Goal: Find contact information: Find contact information

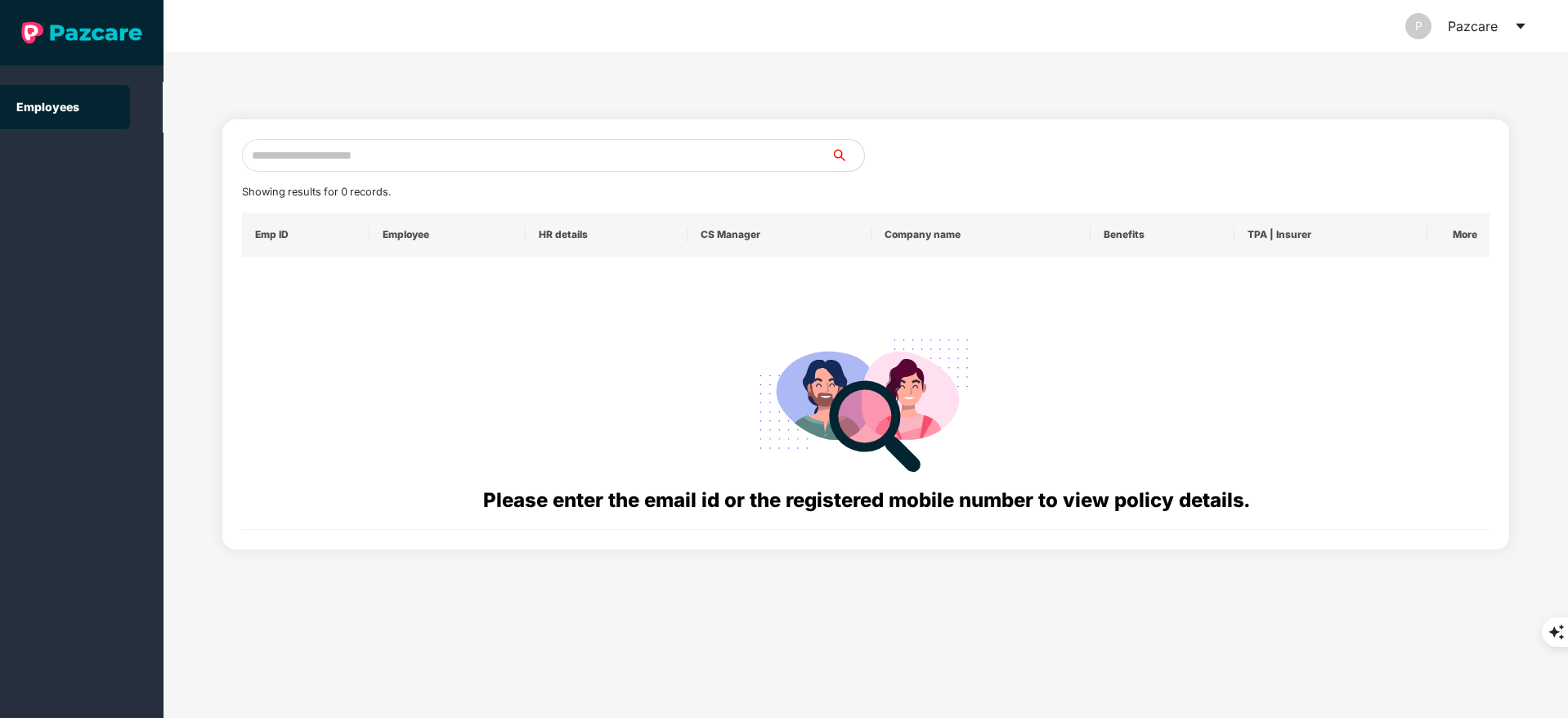
click at [273, 153] on input "text" at bounding box center [537, 155] width 590 height 33
paste input "**********"
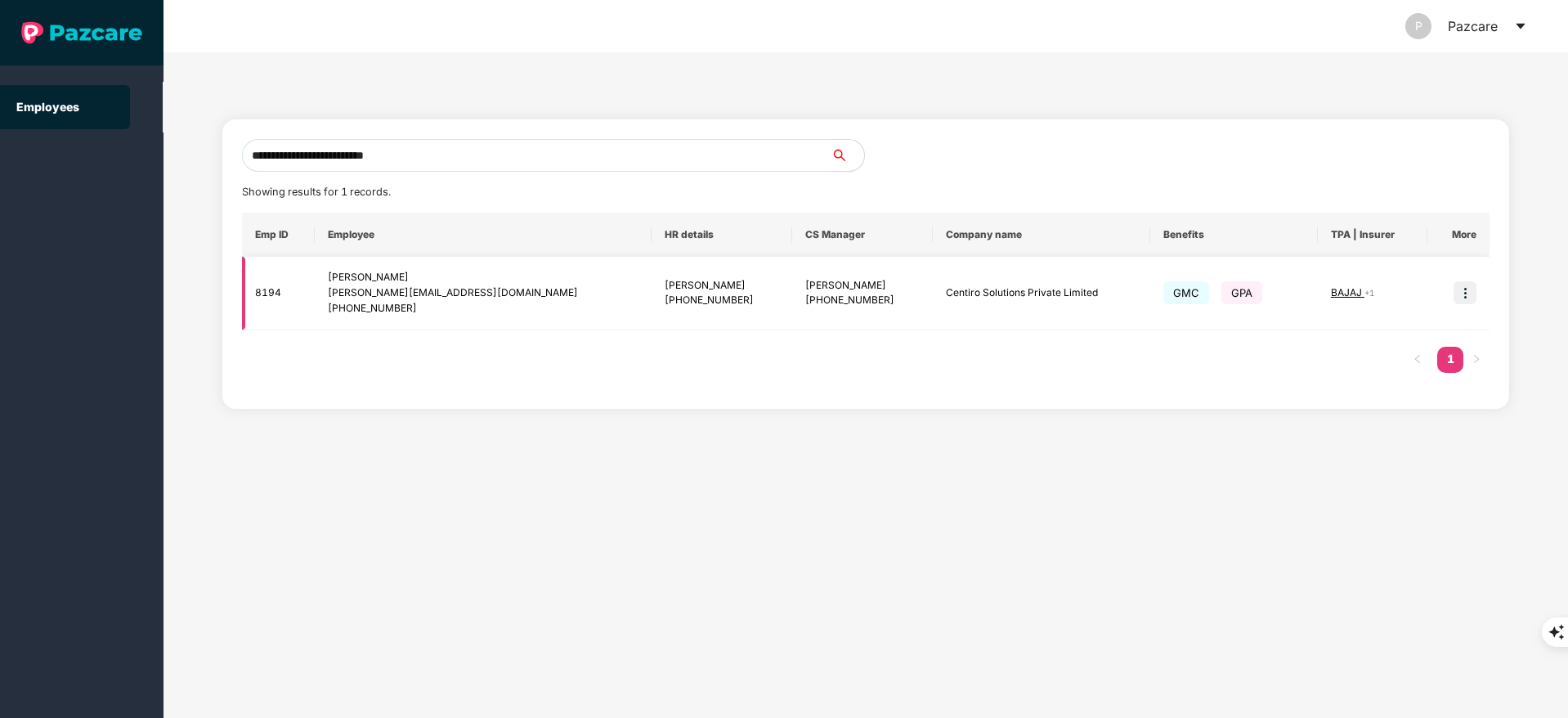
type input "**********"
click at [1460, 300] on img at bounding box center [1465, 293] width 23 height 23
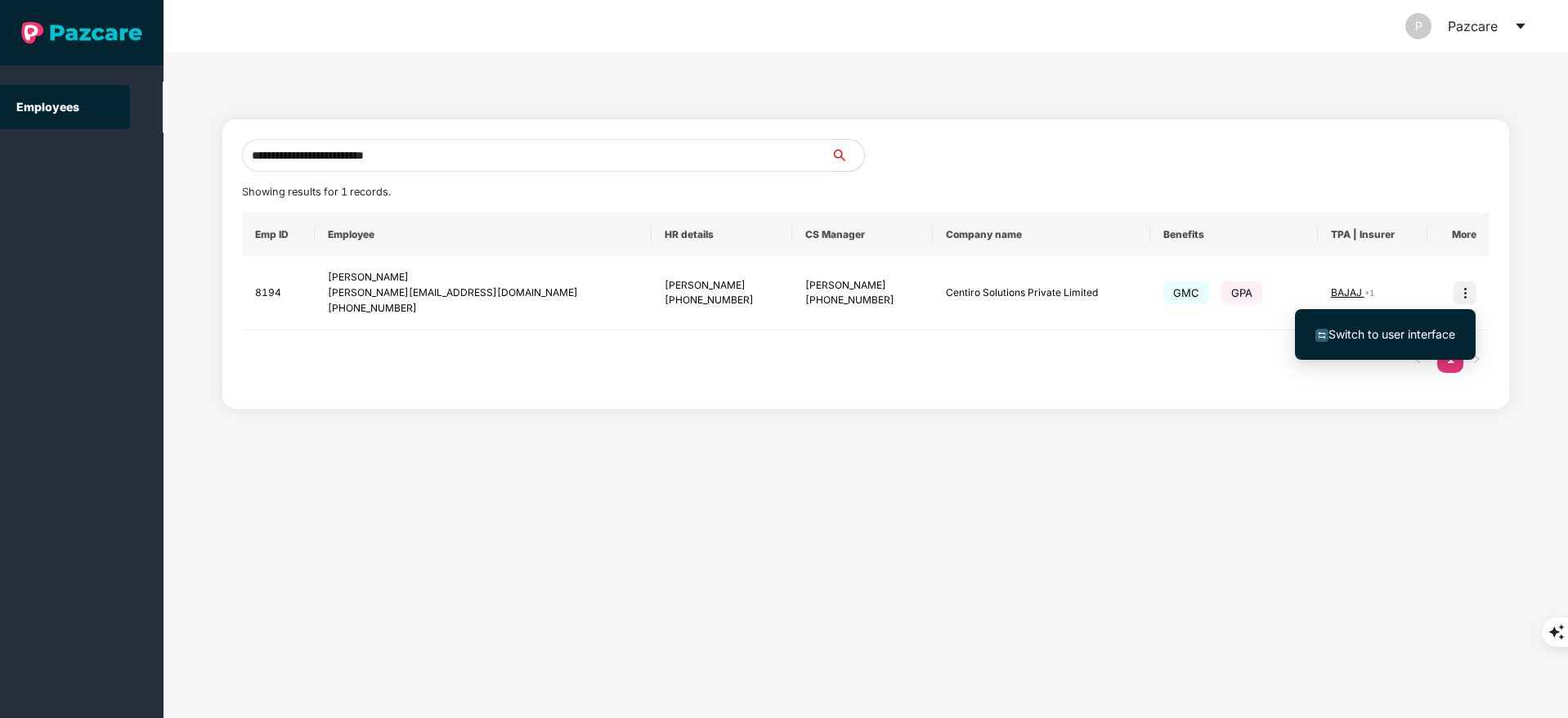
click at [1407, 334] on span "Switch to user interface" at bounding box center [1392, 334] width 127 height 14
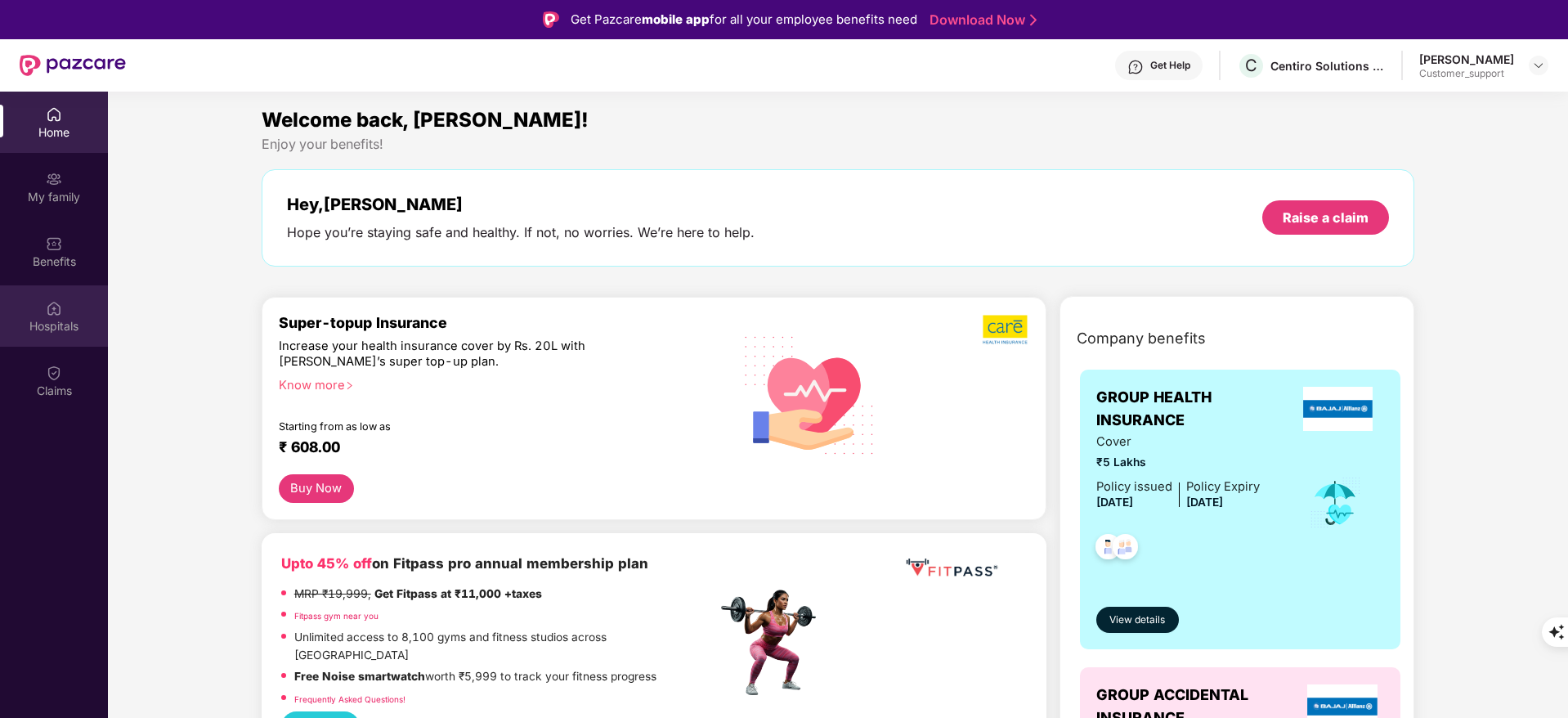
click at [64, 290] on div "Hospitals" at bounding box center [53, 315] width 108 height 61
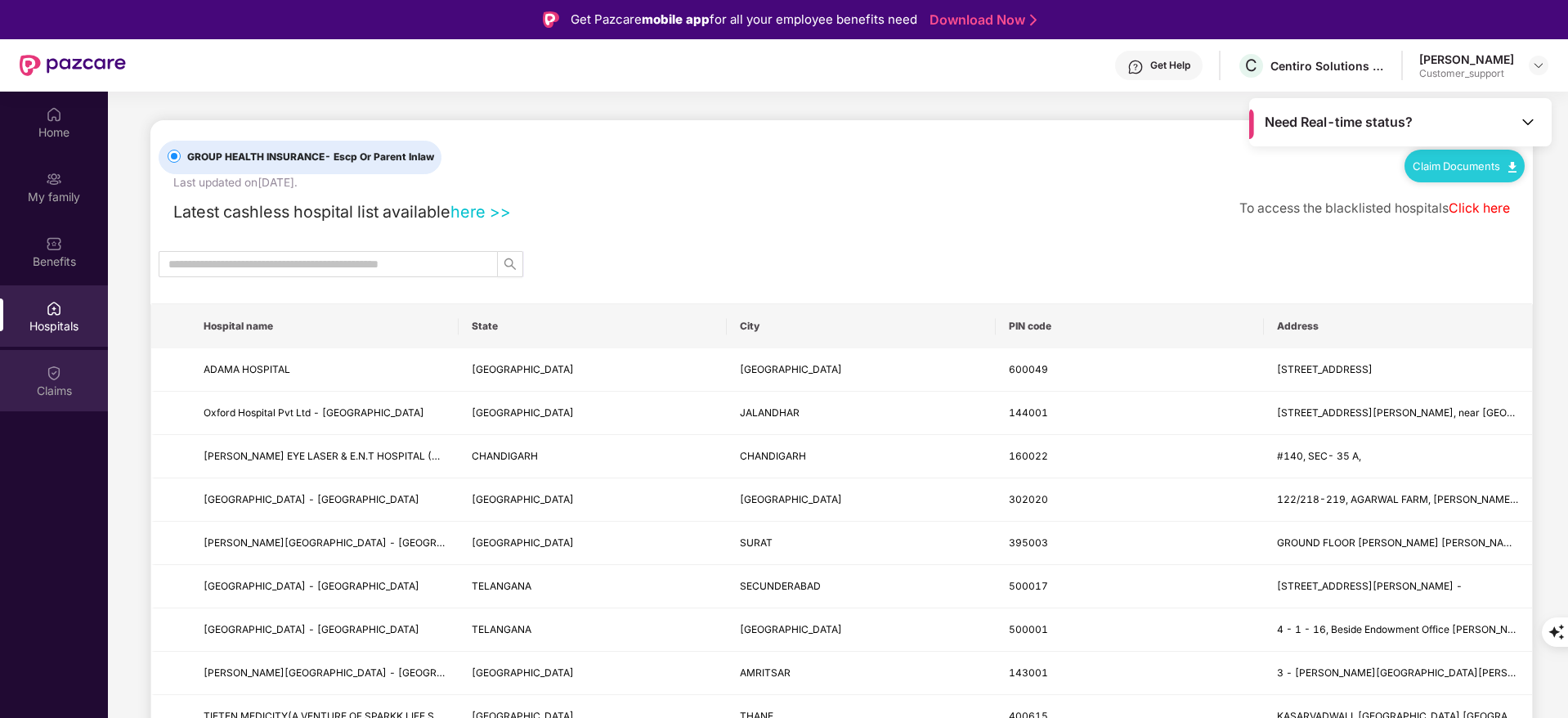
click at [85, 404] on div "Claims" at bounding box center [53, 380] width 108 height 61
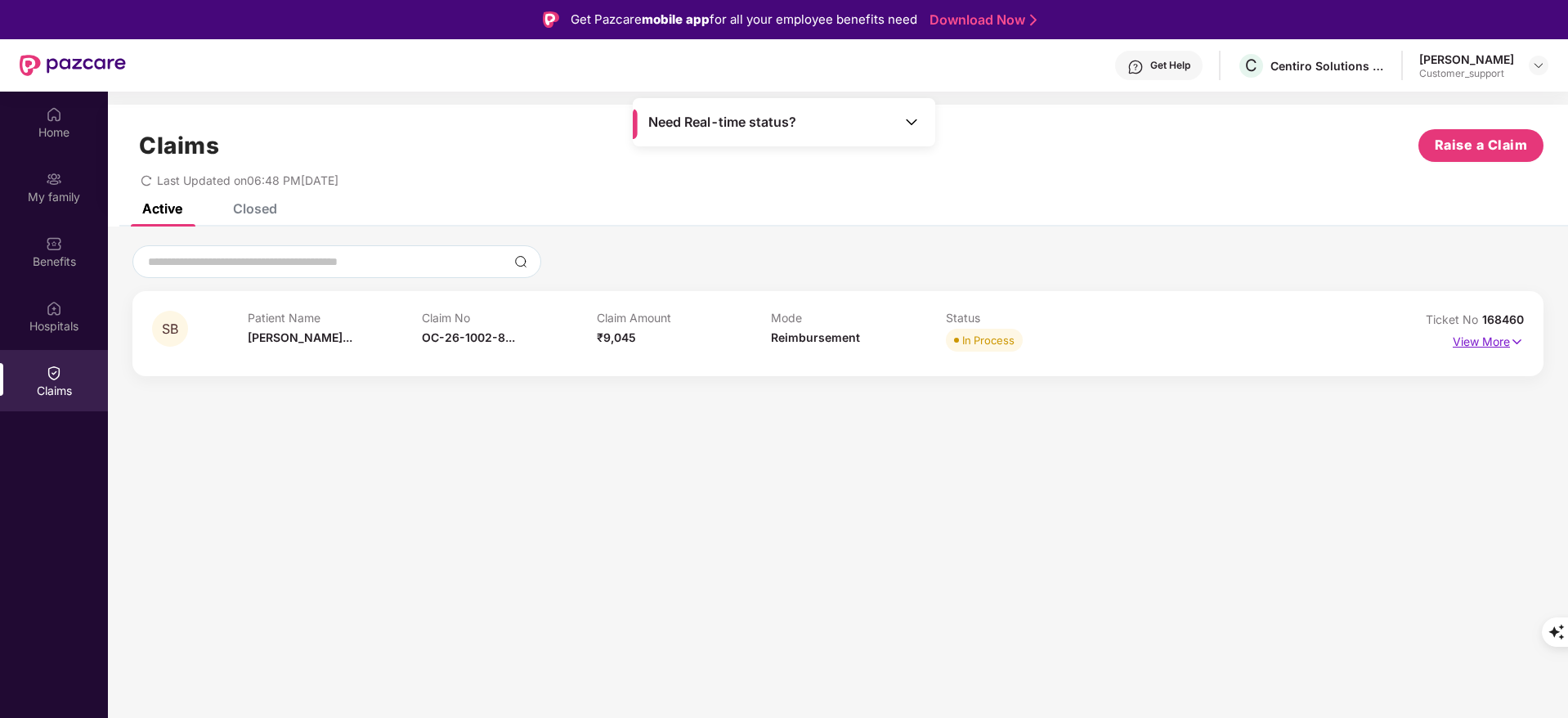
click at [1473, 347] on p "View More" at bounding box center [1488, 340] width 71 height 22
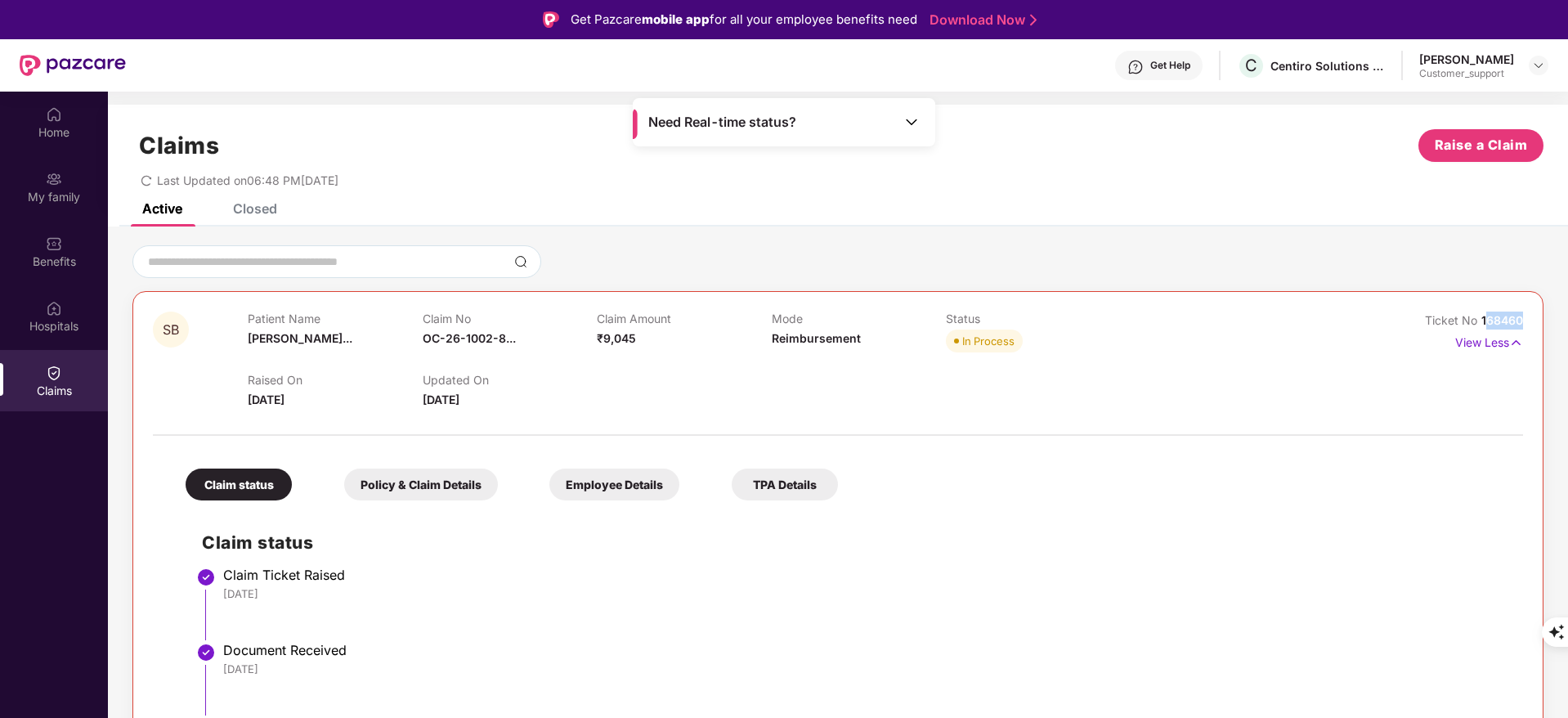
drag, startPoint x: 1482, startPoint y: 315, endPoint x: 1561, endPoint y: 315, distance: 79.0
click at [1561, 315] on div "SB Patient Name [PERSON_NAME]... Claim No OC-26-1002-8... Claim Amount ₹9,045 M…" at bounding box center [838, 582] width 1460 height 673
drag, startPoint x: 1482, startPoint y: 322, endPoint x: 1533, endPoint y: 322, distance: 51.0
click at [1533, 322] on div "SB Patient Name [PERSON_NAME]... Claim No OC-26-1002-8... Claim Amount ₹9,045 M…" at bounding box center [838, 604] width 1411 height 628
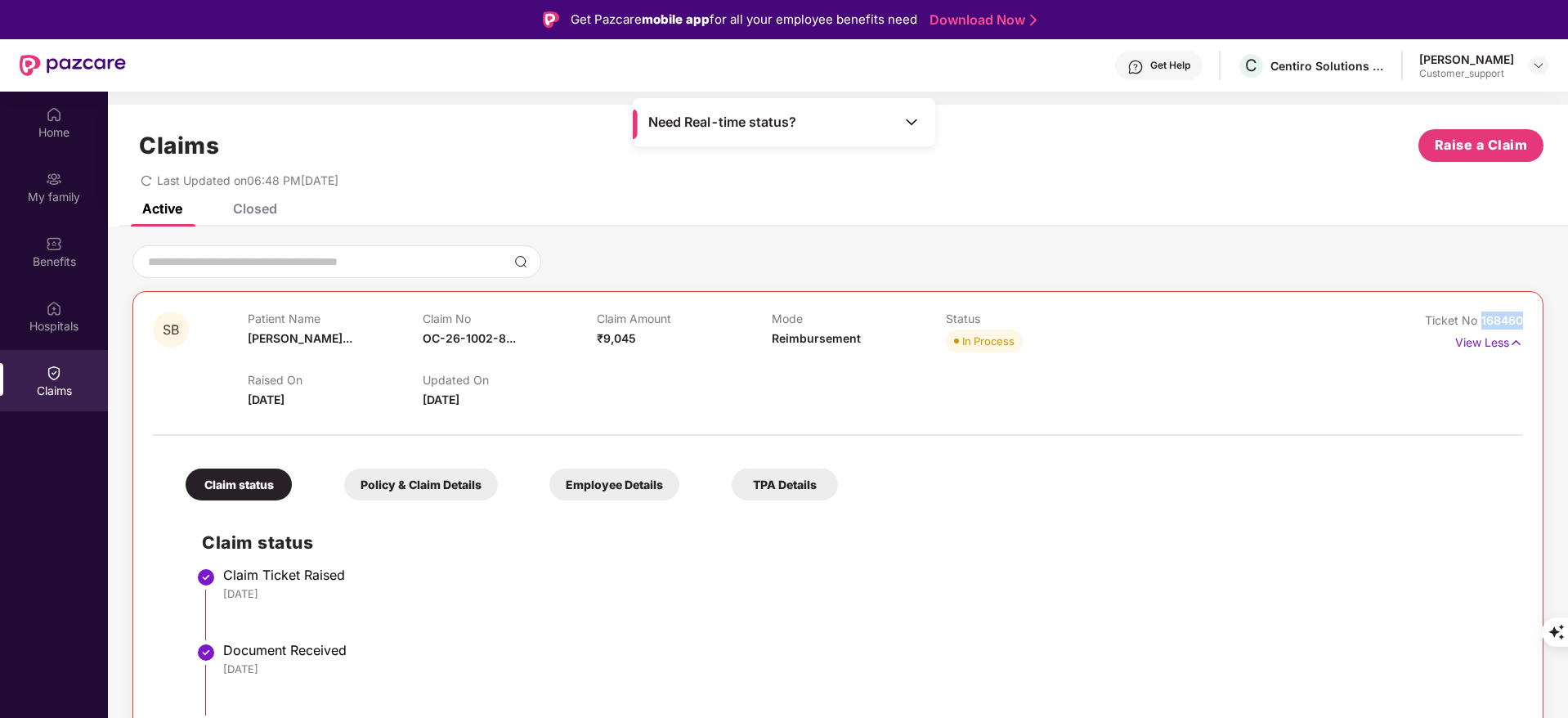
copy span "168460"
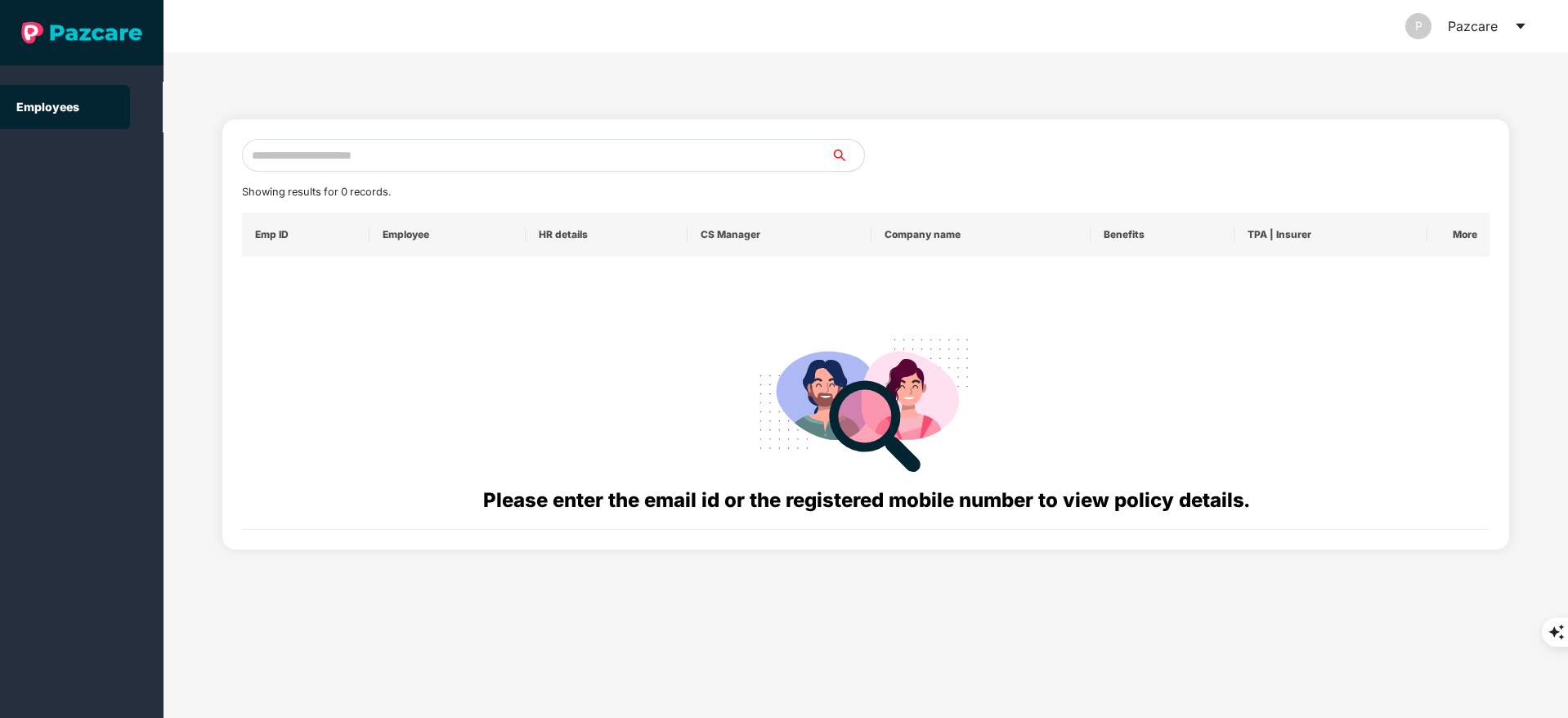
click at [318, 150] on input "text" at bounding box center [537, 155] width 590 height 33
paste input "**********"
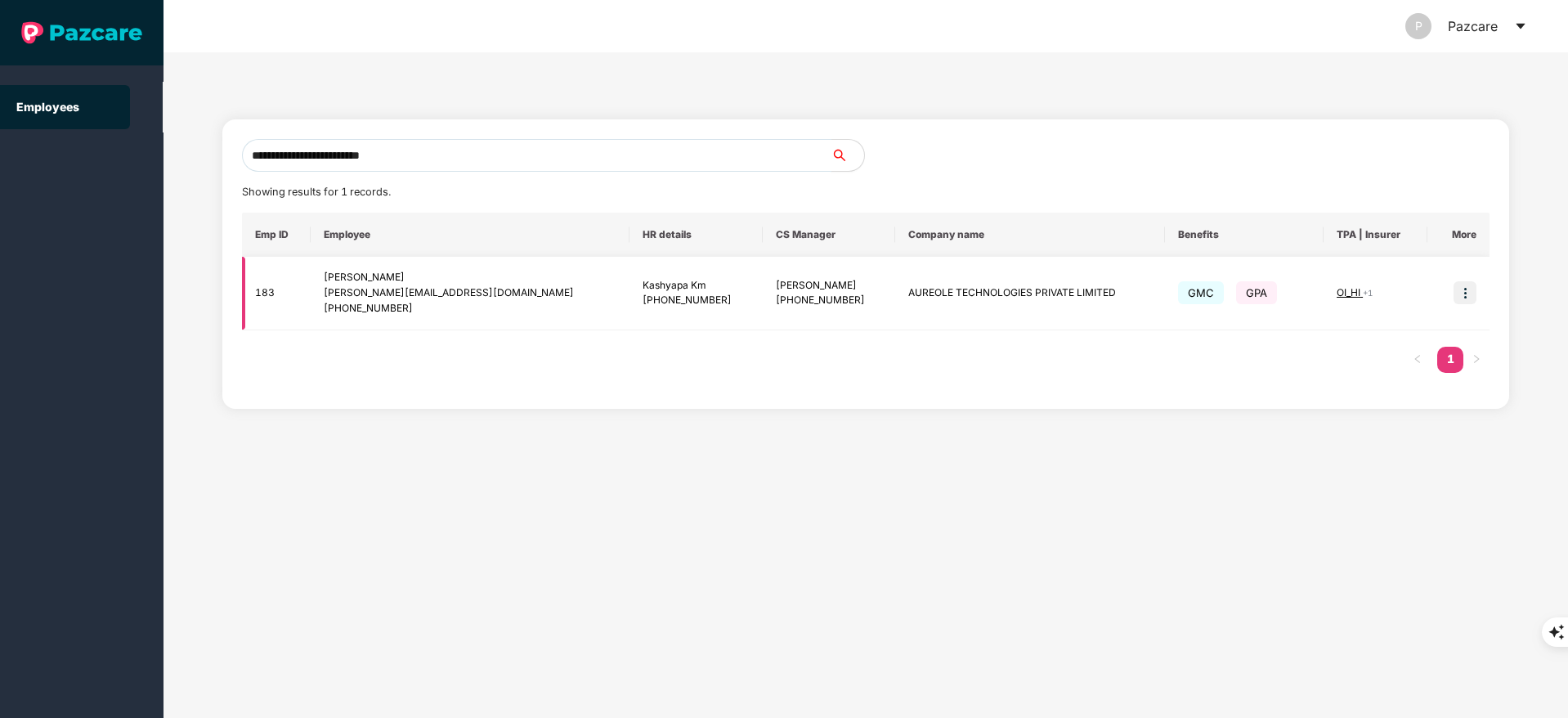
type input "**********"
click at [1460, 286] on img at bounding box center [1465, 293] width 23 height 23
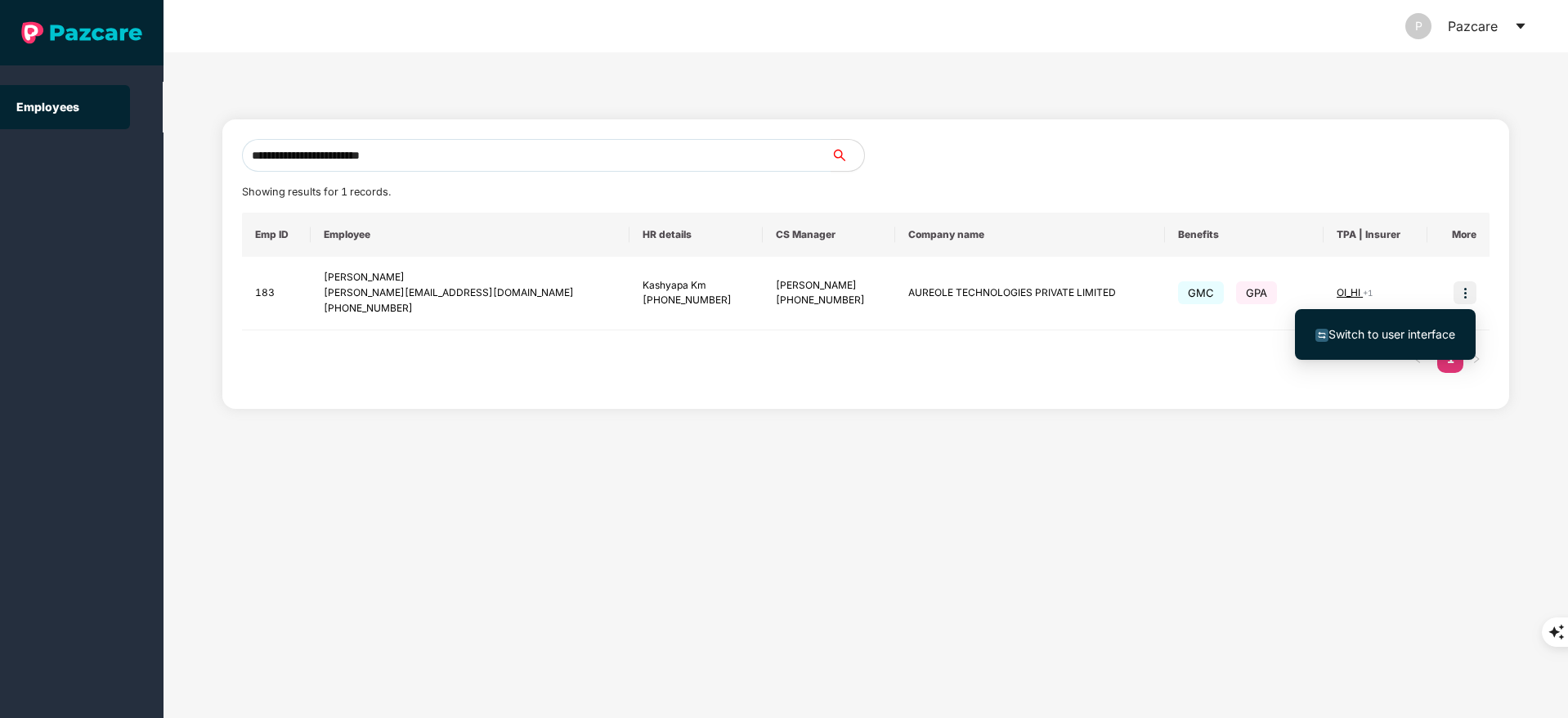
click at [1402, 328] on span "Switch to user interface" at bounding box center [1392, 334] width 127 height 14
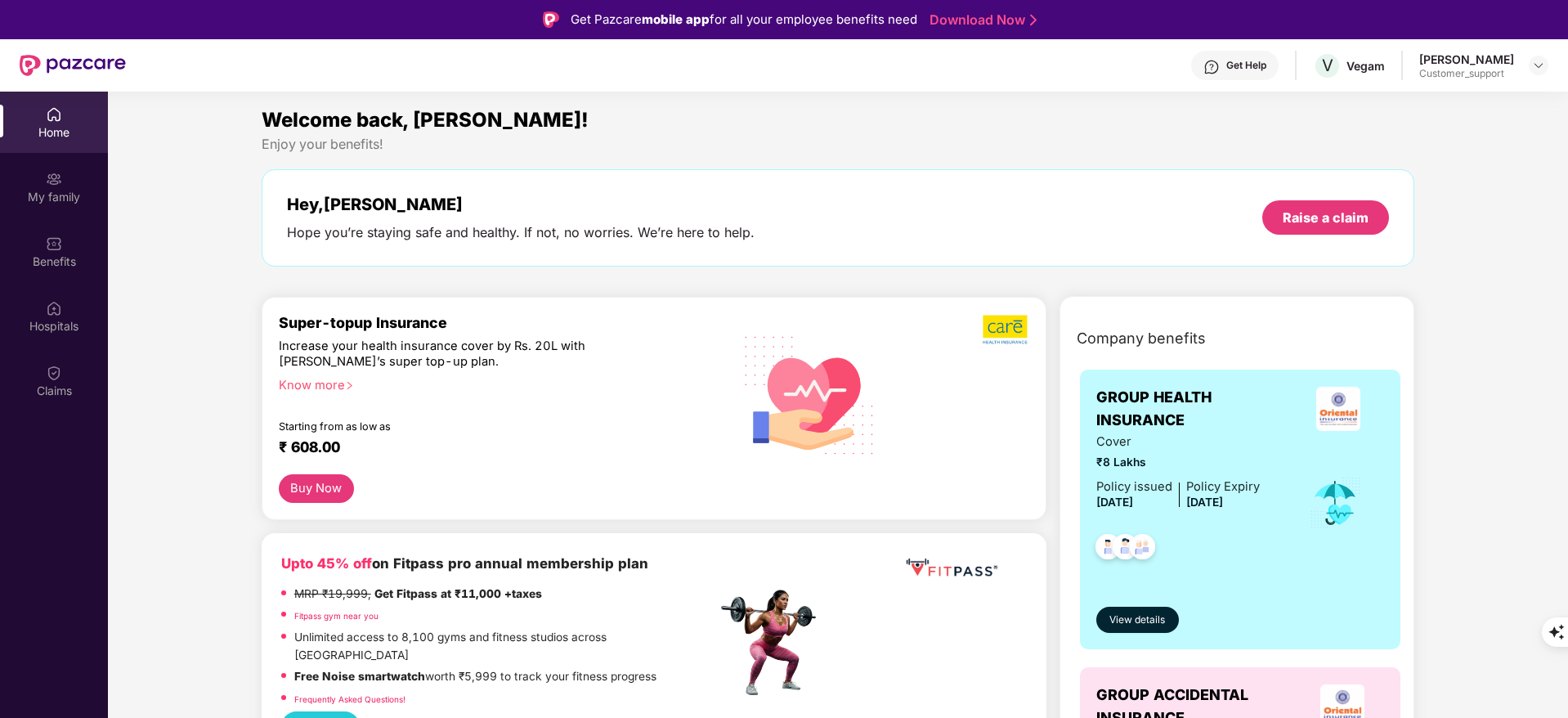
click at [45, 355] on div "Claims" at bounding box center [53, 380] width 108 height 61
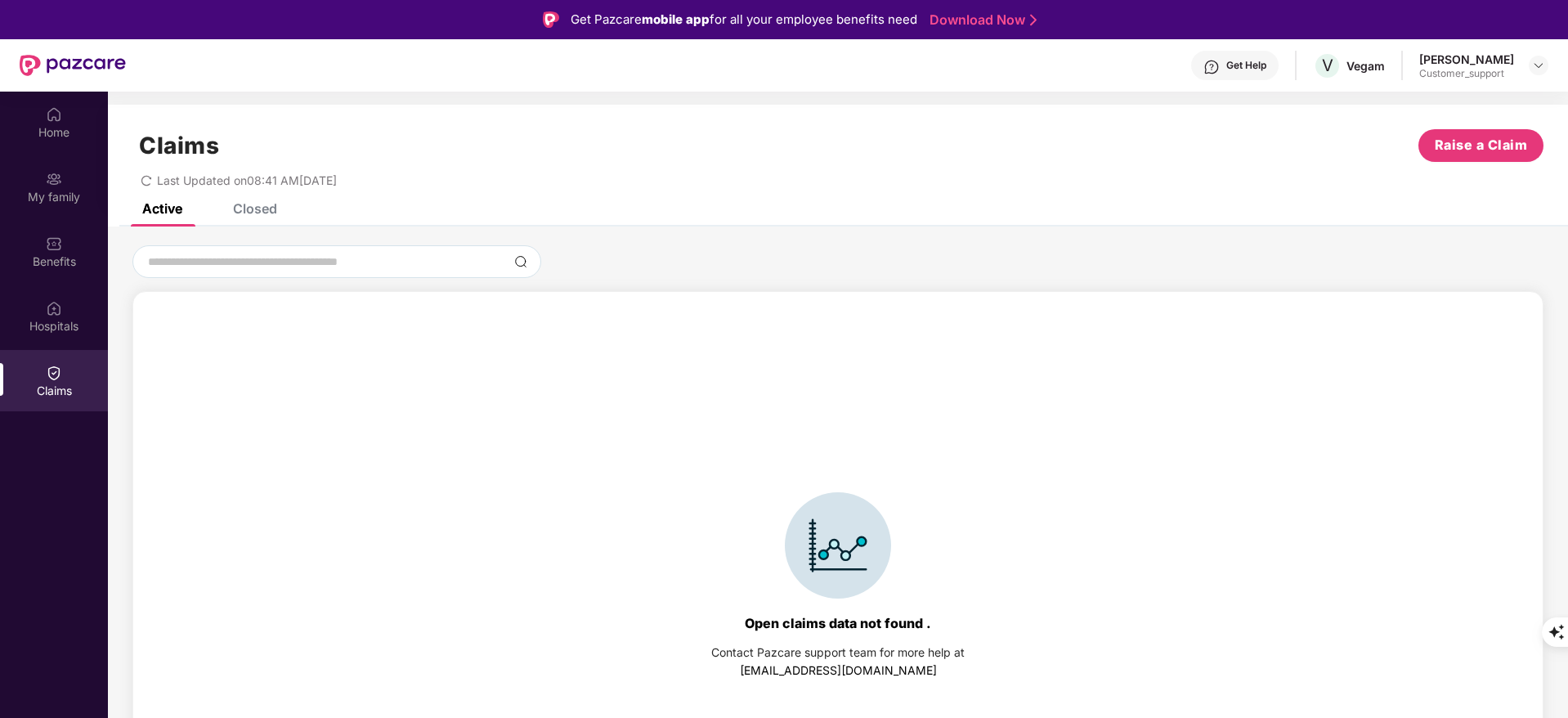
click at [266, 219] on div "Closed" at bounding box center [242, 208] width 69 height 36
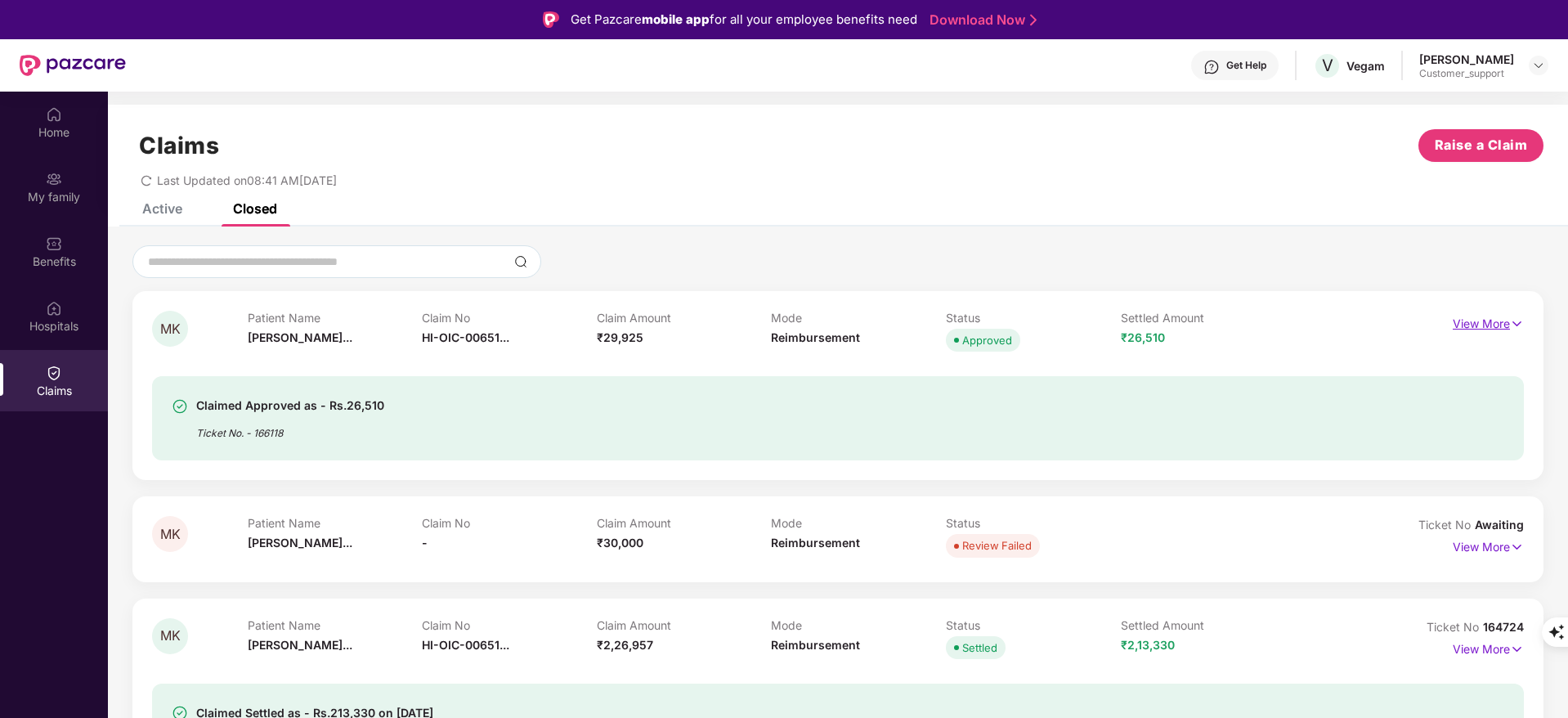
click at [1488, 320] on p "View More" at bounding box center [1488, 321] width 71 height 22
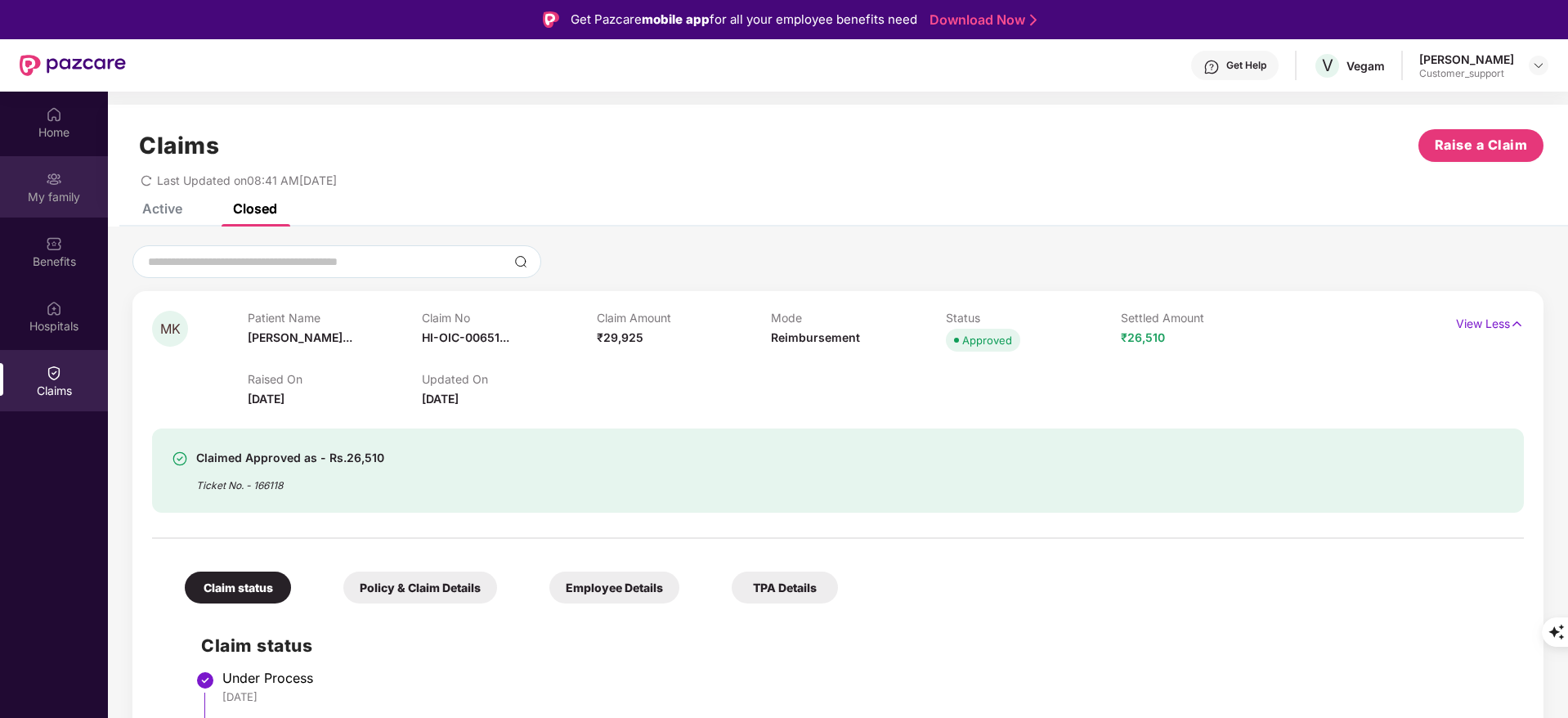
click at [52, 198] on div "My family" at bounding box center [53, 197] width 108 height 16
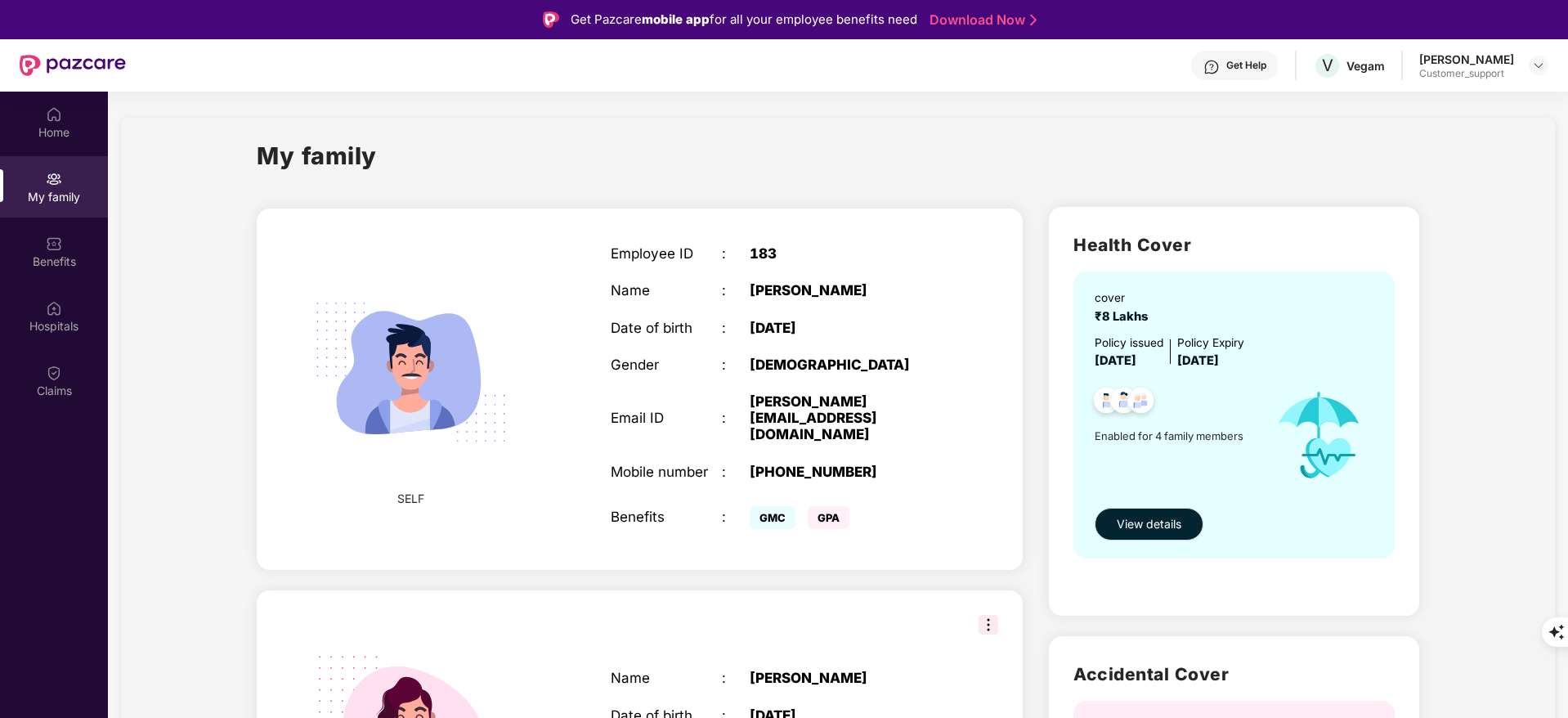
click at [742, 409] on div ":" at bounding box center [735, 417] width 28 height 16
drag, startPoint x: 744, startPoint y: 388, endPoint x: 783, endPoint y: 430, distance: 57.3
click at [783, 430] on div "Employee ID : 183 Name : [PERSON_NAME] Date of birth : [DEMOGRAPHIC_DATA] Gende…" at bounding box center [778, 389] width 368 height 329
drag, startPoint x: 744, startPoint y: 401, endPoint x: 768, endPoint y: 423, distance: 32.6
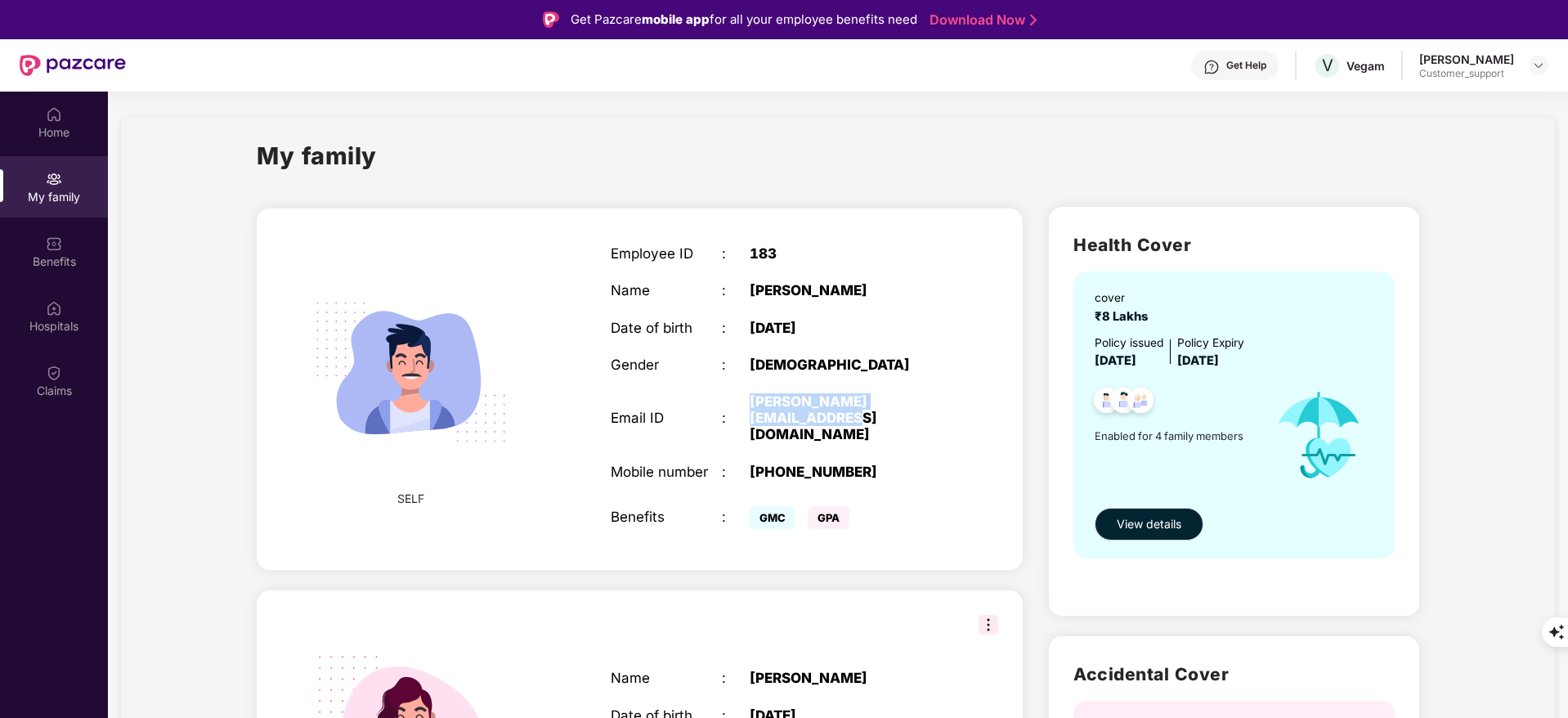
click at [768, 423] on div "Email ID : [PERSON_NAME][EMAIL_ADDRESS][DOMAIN_NAME]" at bounding box center [778, 417] width 335 height 49
copy div "[PERSON_NAME][EMAIL_ADDRESS][DOMAIN_NAME]"
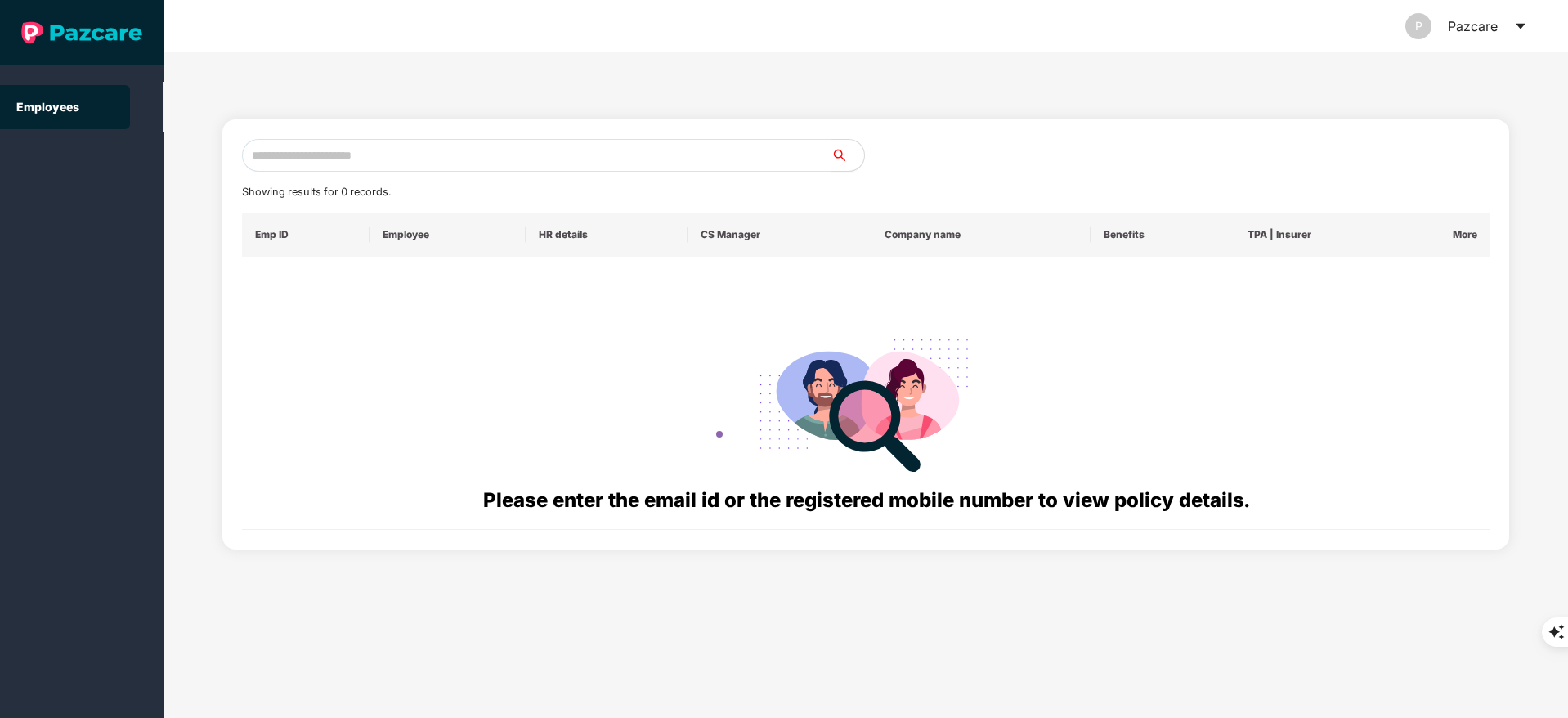
click at [282, 152] on input "text" at bounding box center [537, 155] width 590 height 33
paste input "**********"
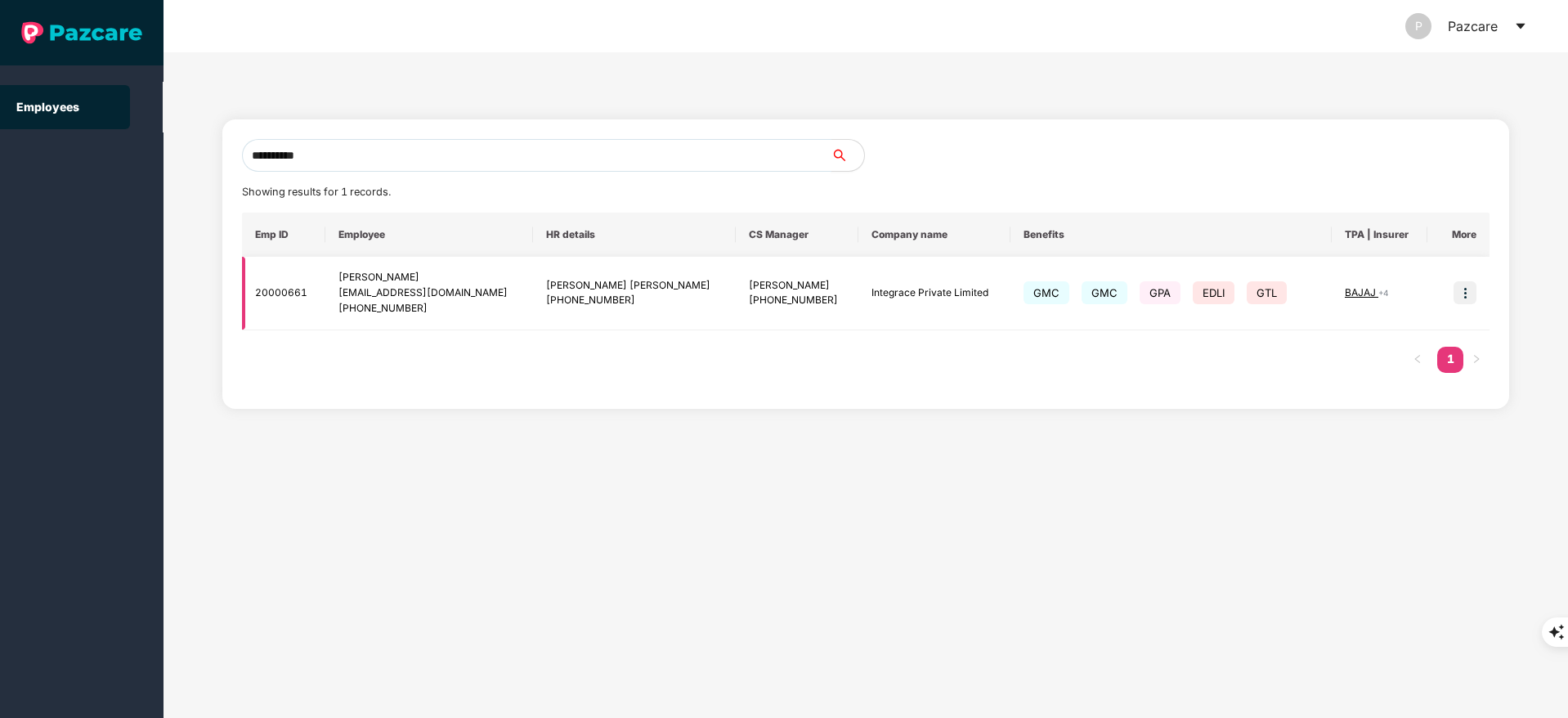
type input "**********"
click at [1459, 294] on img at bounding box center [1465, 293] width 23 height 23
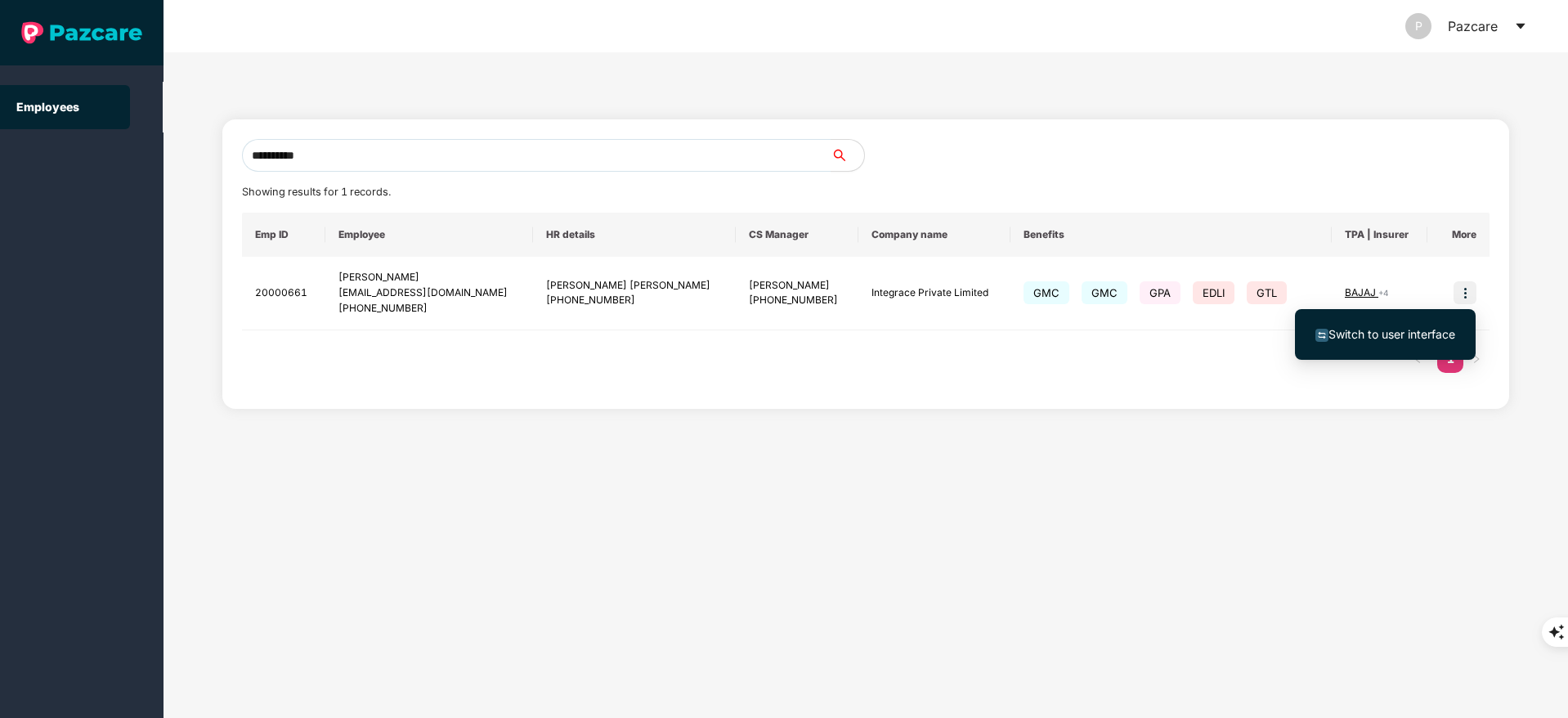
click at [1417, 327] on span "Switch to user interface" at bounding box center [1392, 334] width 127 height 14
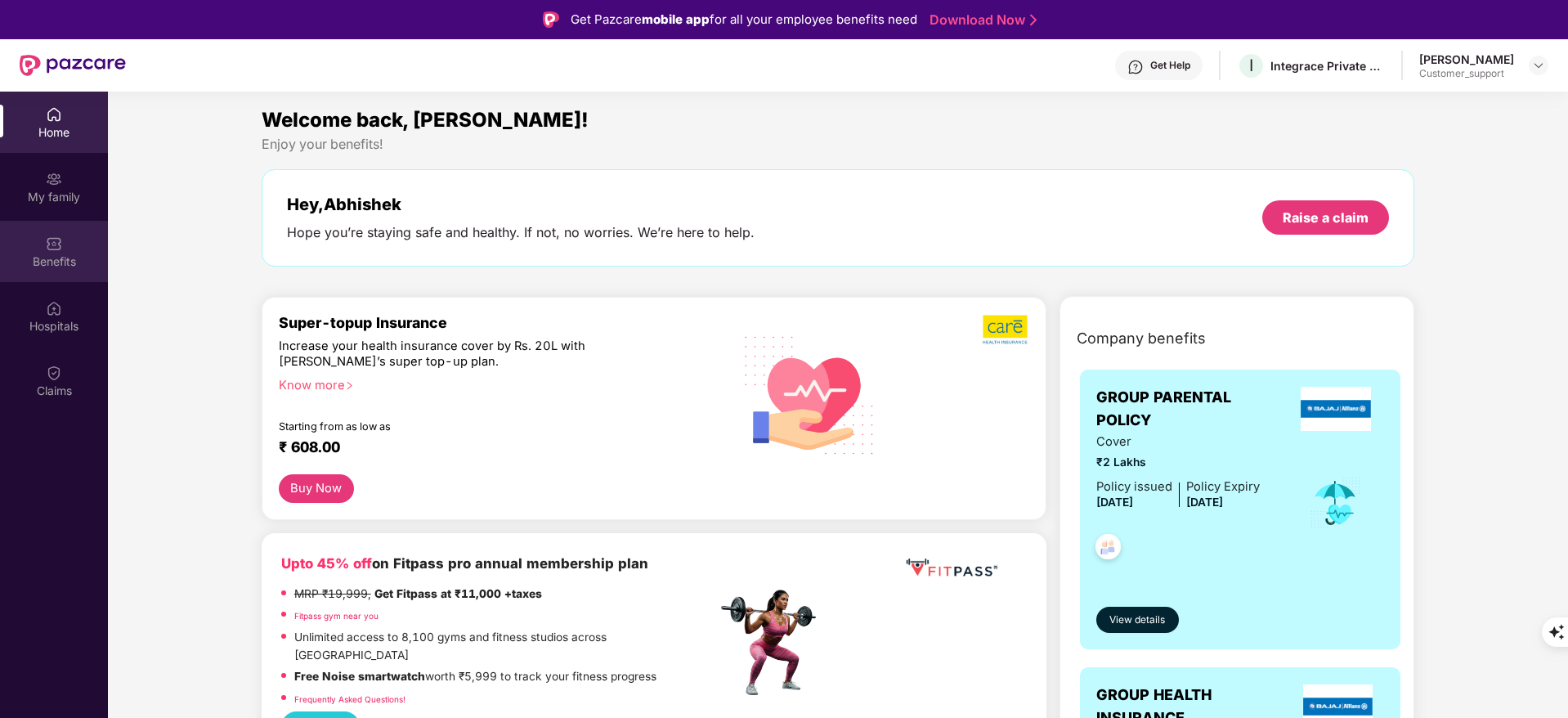
click at [62, 239] on div "Benefits" at bounding box center [53, 251] width 108 height 61
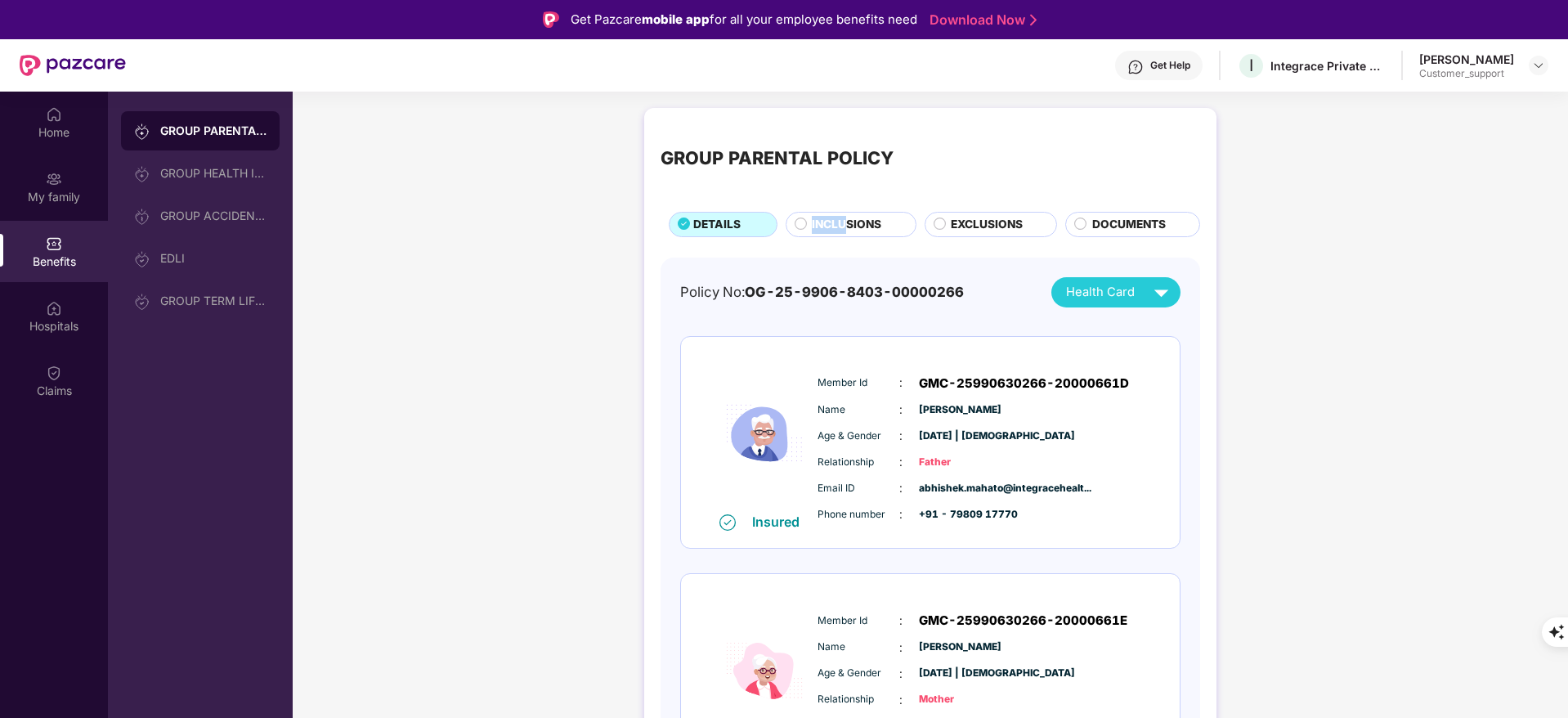
drag, startPoint x: 848, startPoint y: 207, endPoint x: 846, endPoint y: 216, distance: 9.2
click at [846, 216] on div "GROUP PARENTAL POLICY DETAILS INCLUSIONS EXCLUSIONS DOCUMENTS" at bounding box center [930, 180] width 539 height 113
click at [846, 216] on span "INCLUSIONS" at bounding box center [847, 225] width 70 height 18
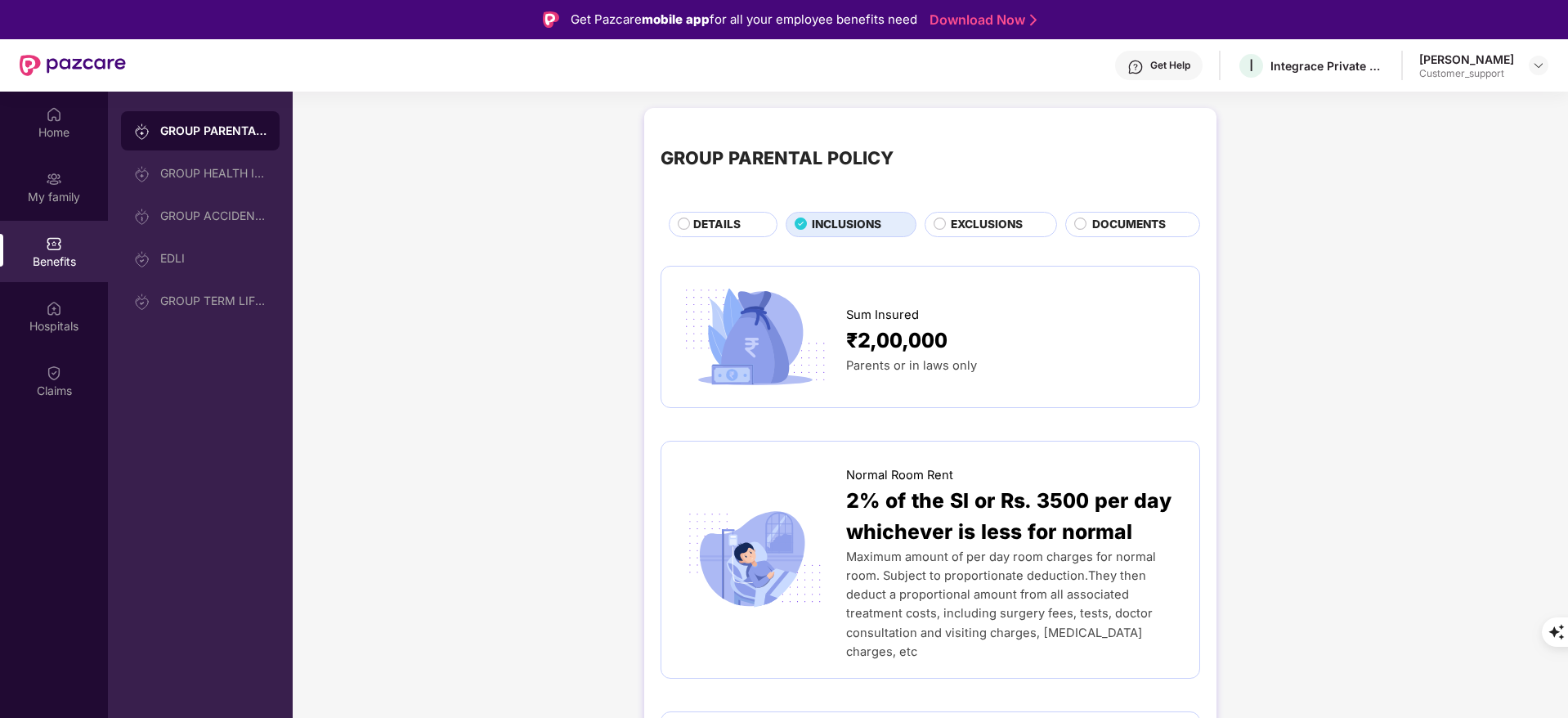
click at [720, 213] on div "DETAILS" at bounding box center [723, 224] width 109 height 25
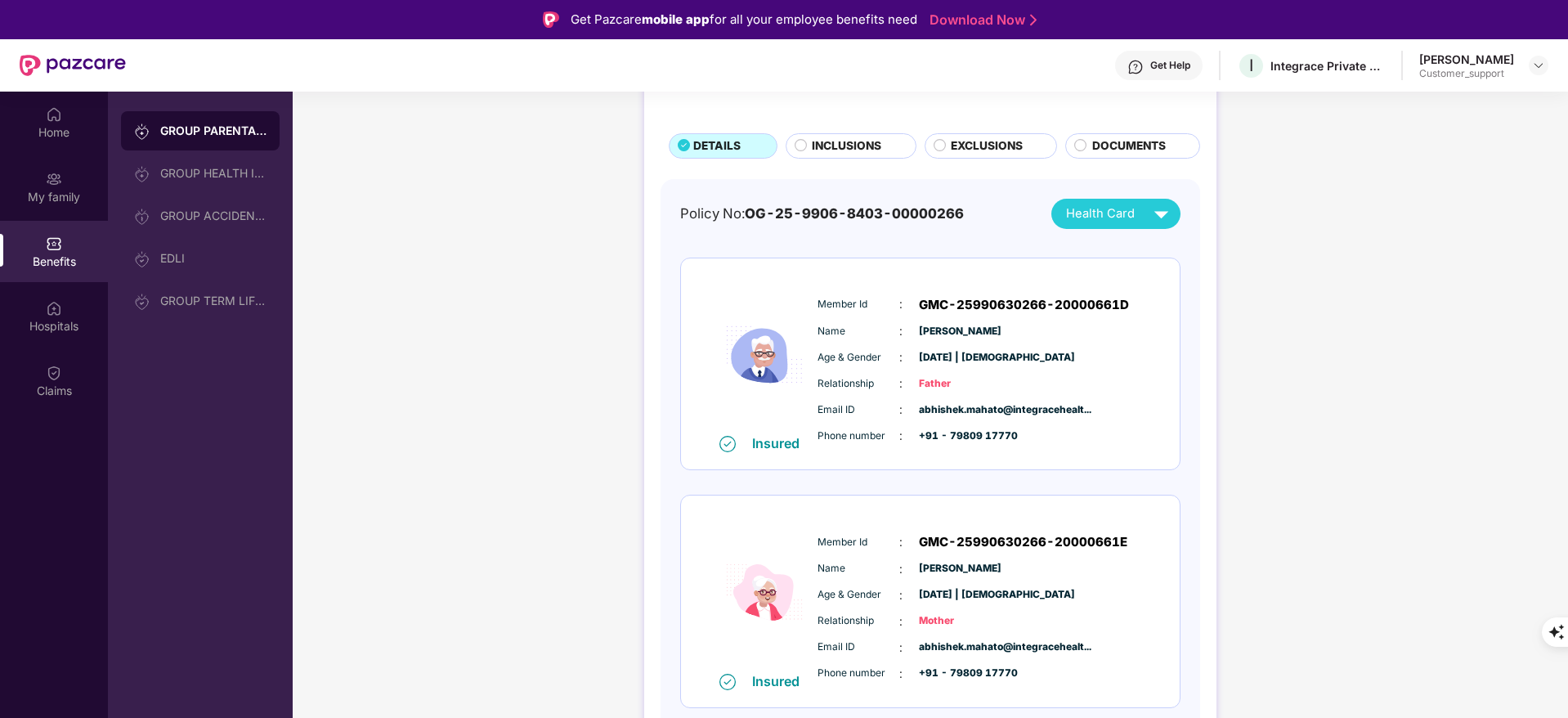
scroll to position [78, 0]
click at [845, 147] on span "INCLUSIONS" at bounding box center [847, 147] width 70 height 18
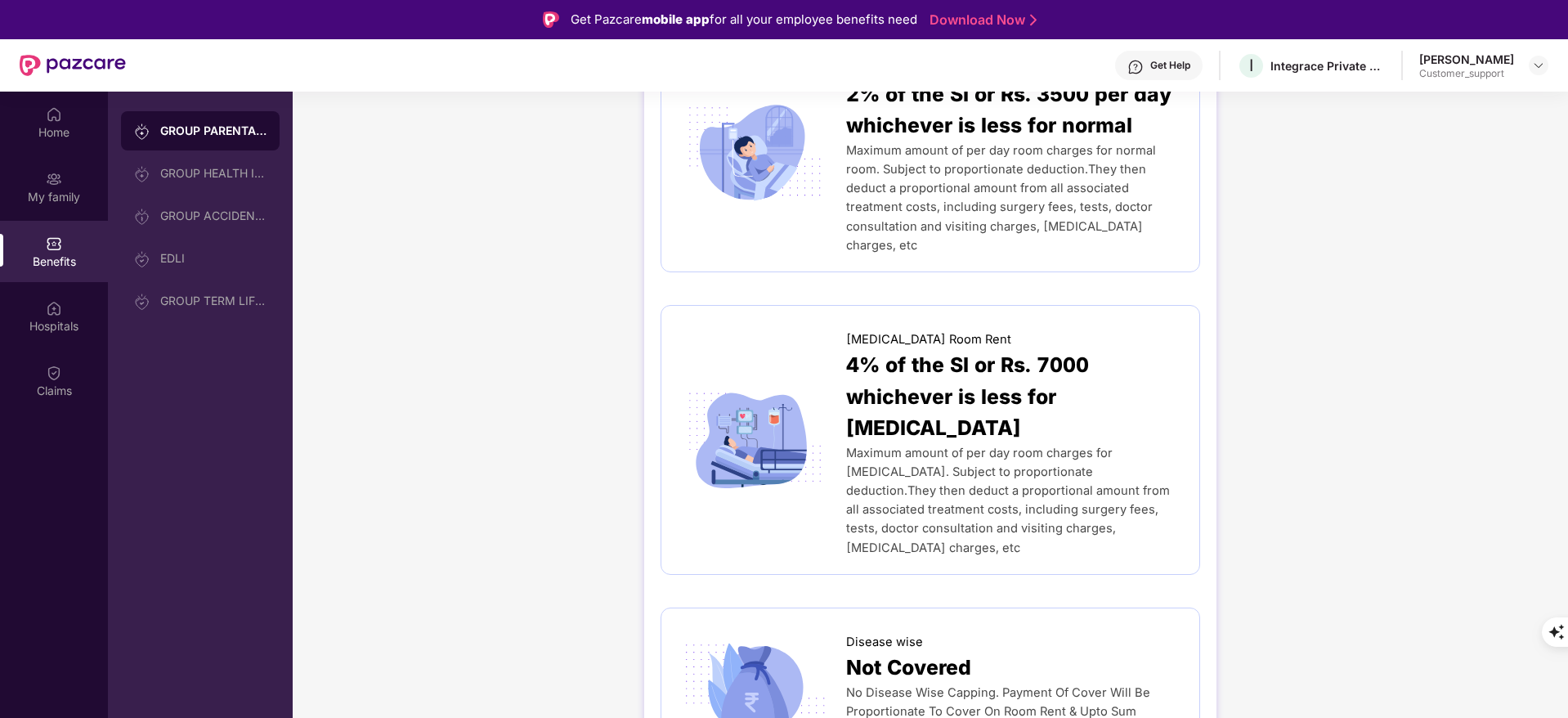
scroll to position [397, 0]
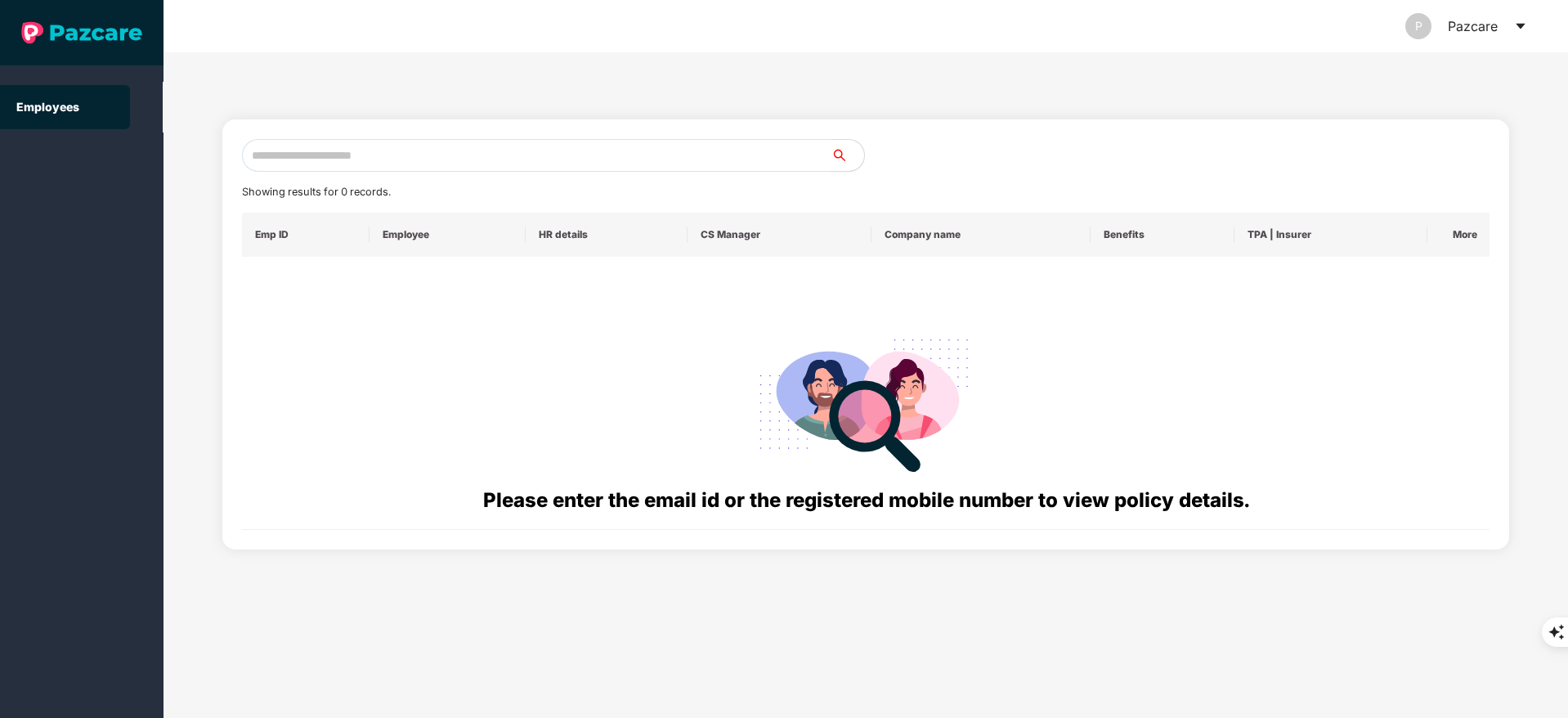
click at [299, 160] on input "text" at bounding box center [537, 155] width 590 height 33
paste input "**********"
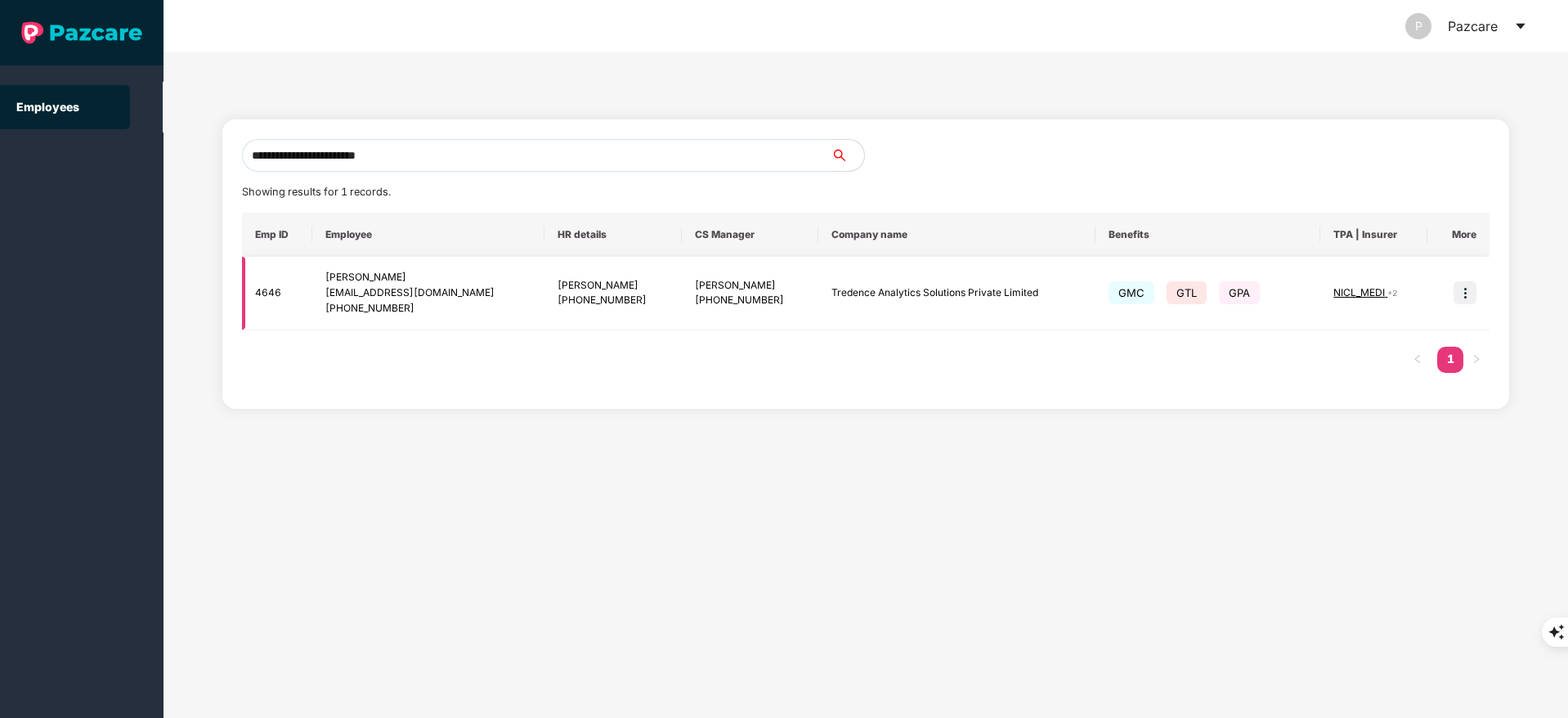
type input "**********"
click at [1466, 294] on img at bounding box center [1465, 293] width 23 height 23
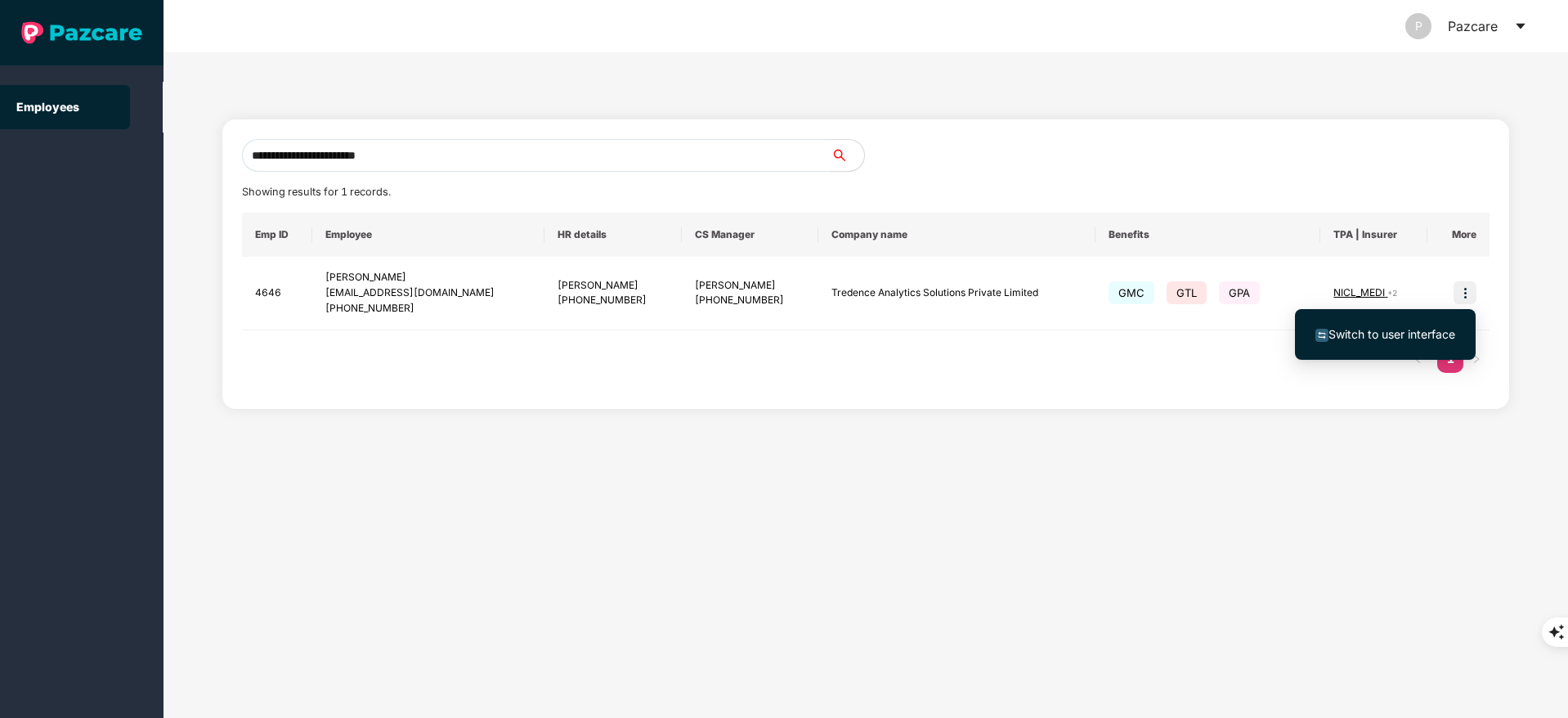
click at [1414, 331] on span "Switch to user interface" at bounding box center [1392, 334] width 127 height 14
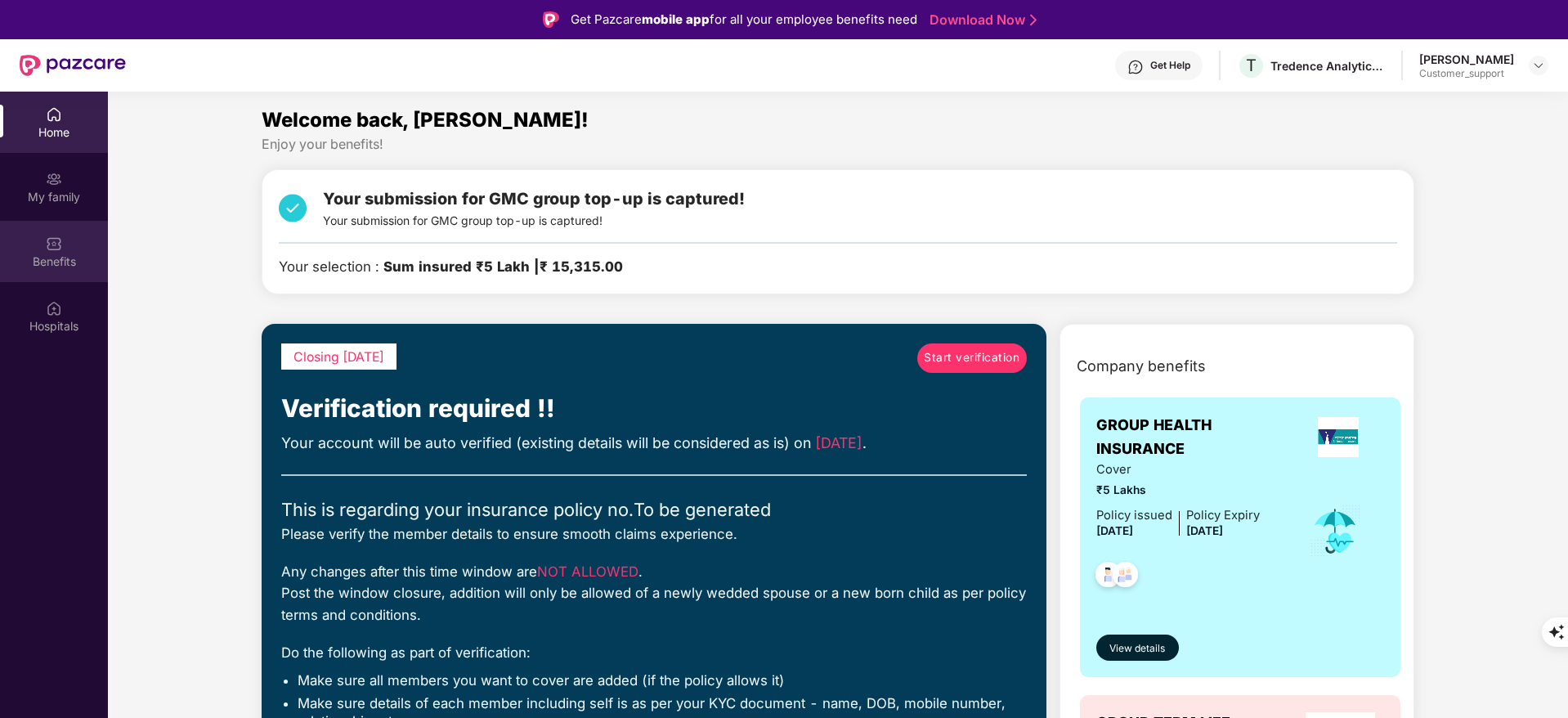
click at [76, 258] on div "Benefits" at bounding box center [53, 261] width 108 height 16
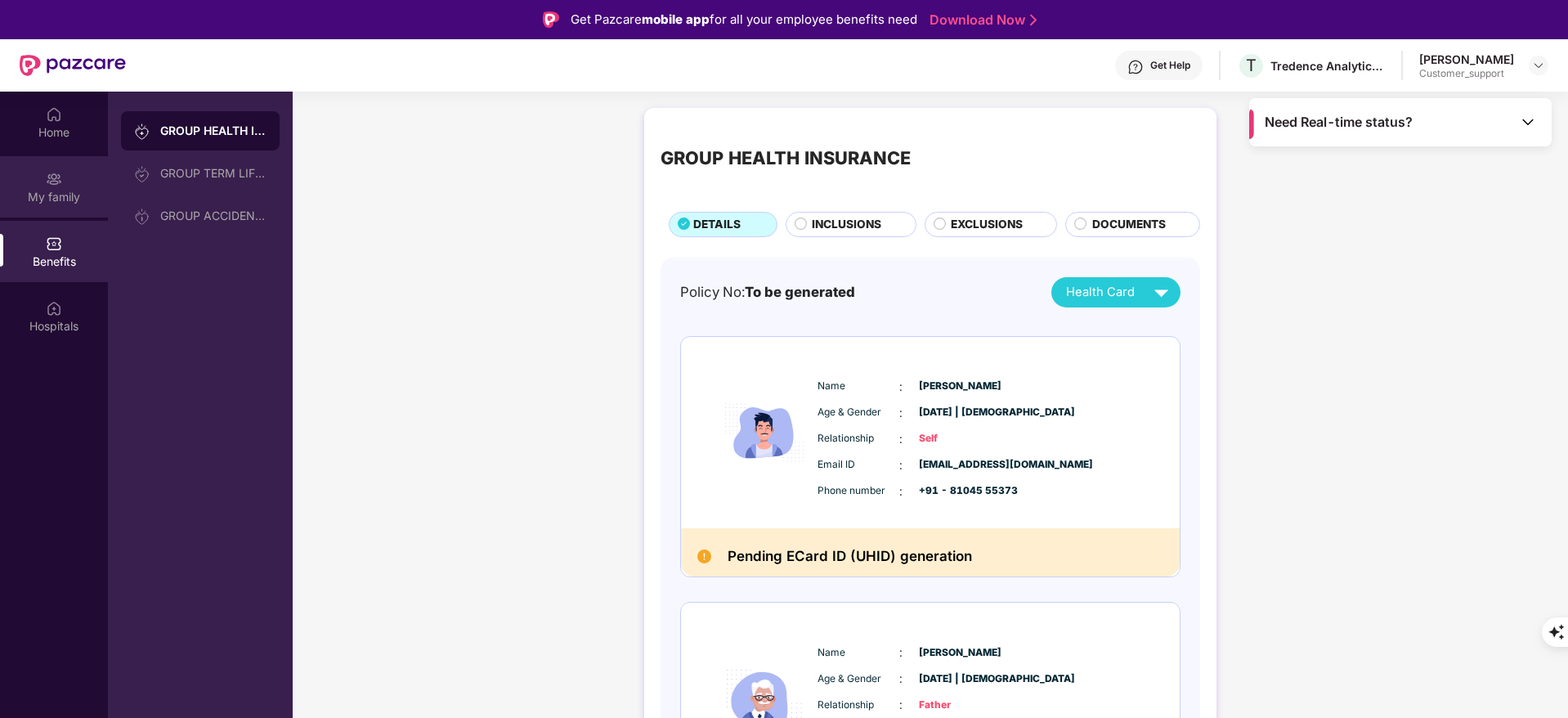
click at [63, 190] on div "My family" at bounding box center [53, 197] width 108 height 16
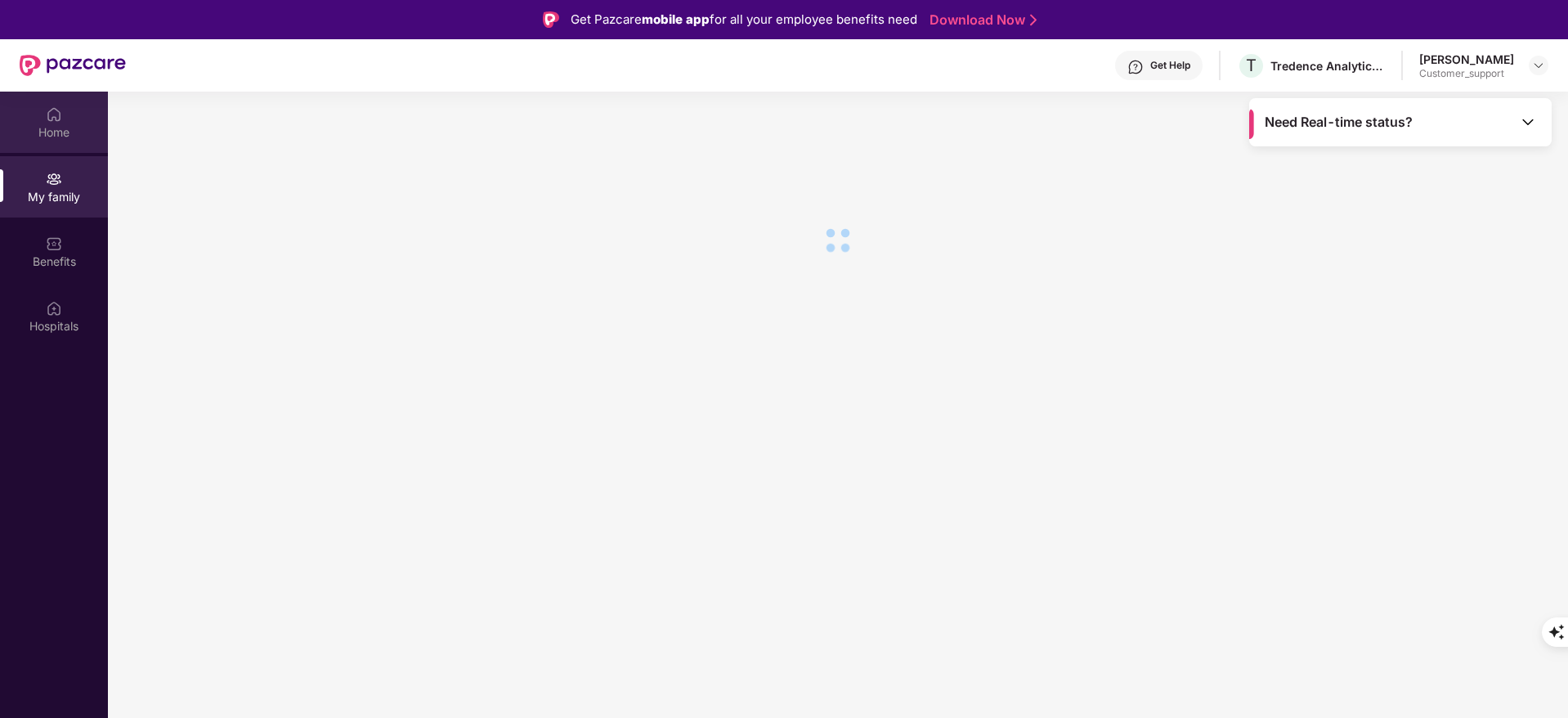
click at [63, 101] on div "Home" at bounding box center [53, 121] width 108 height 61
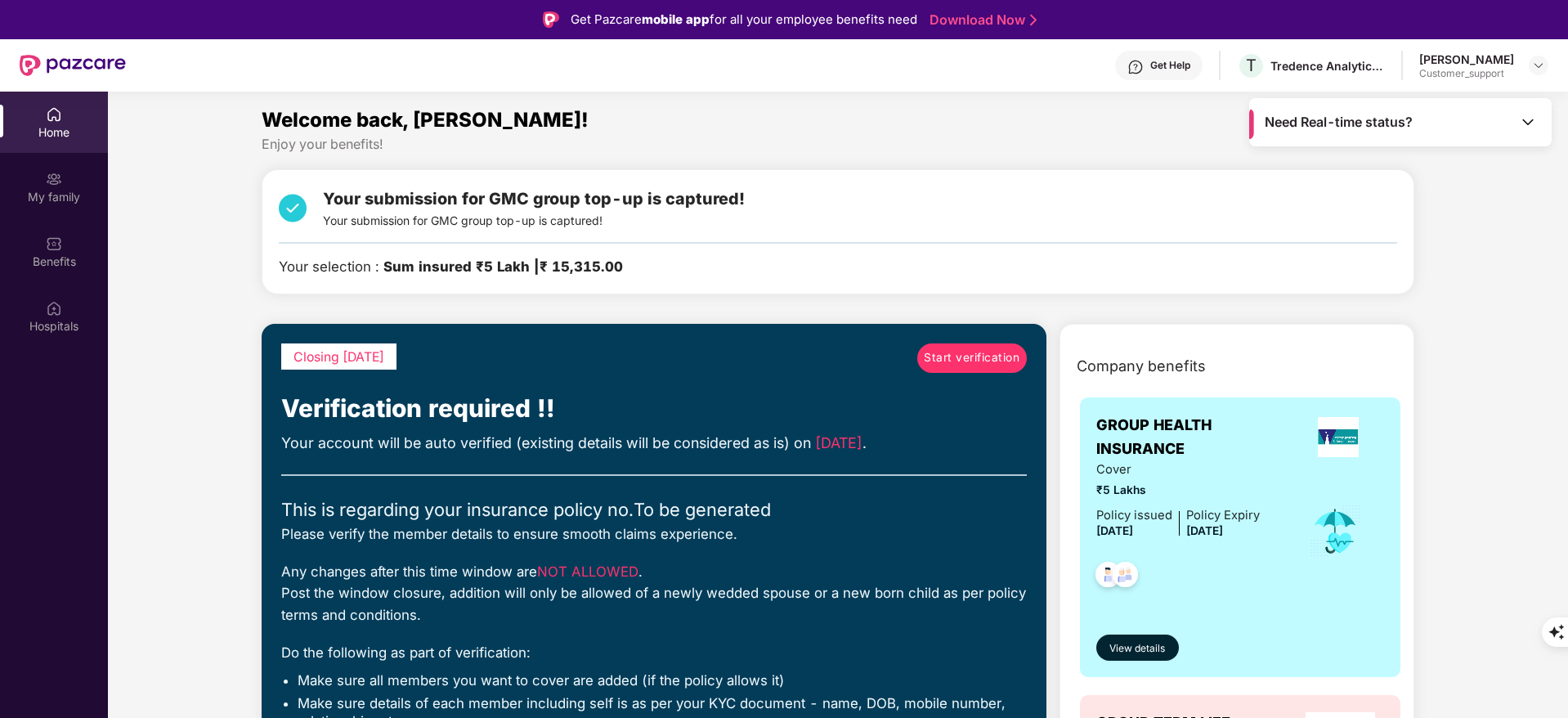
click at [1190, 50] on div "Get Help" at bounding box center [1159, 65] width 87 height 29
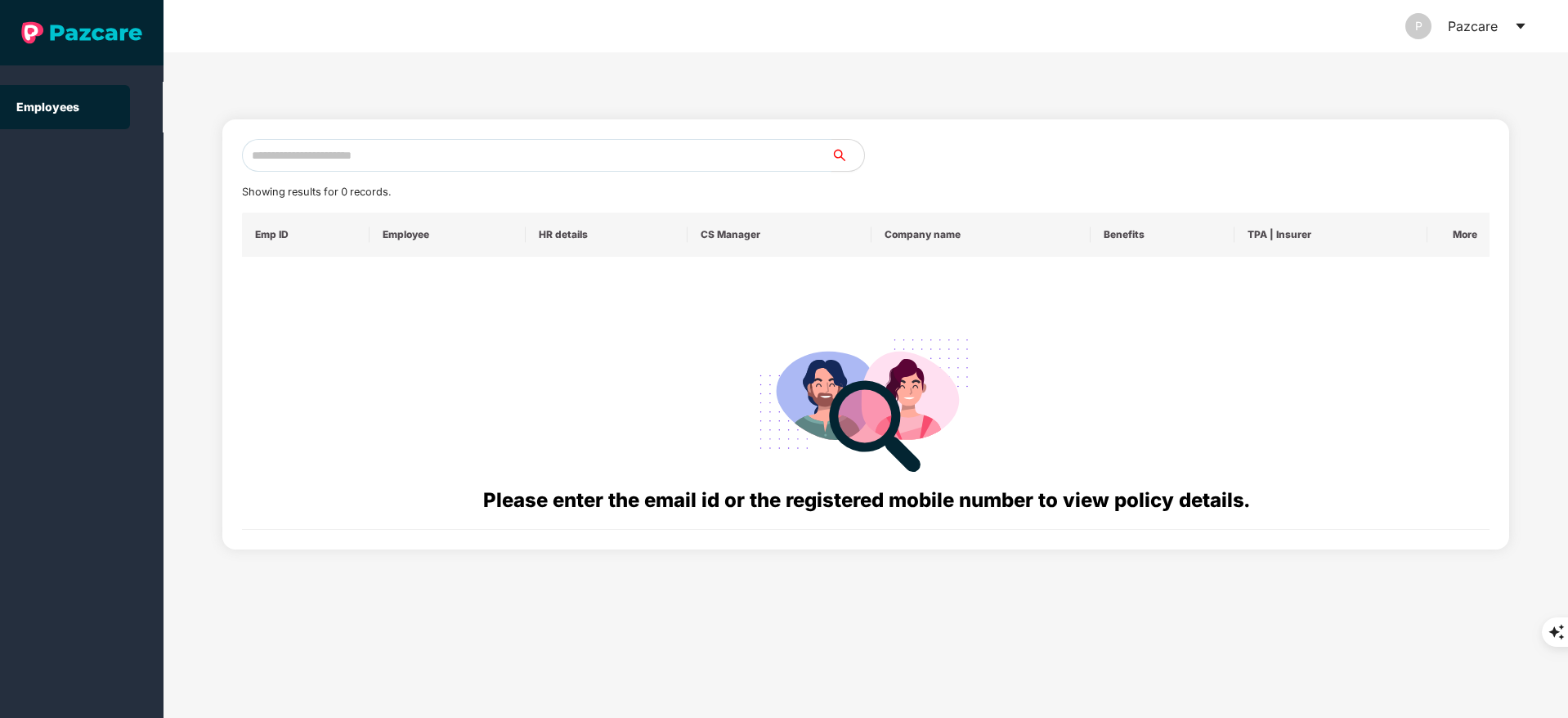
click at [289, 164] on input "text" at bounding box center [537, 155] width 590 height 33
paste input "**********"
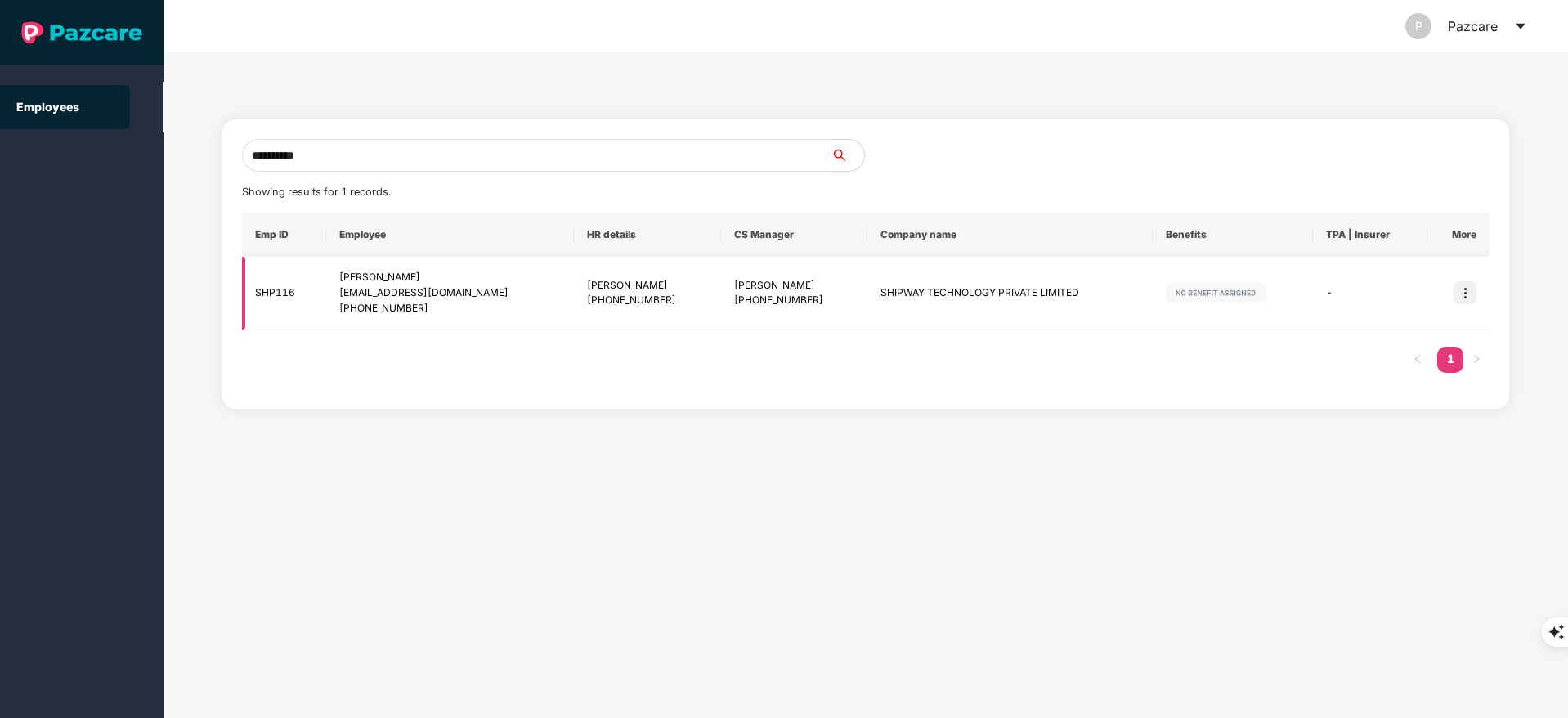
type input "**********"
click at [1463, 289] on img at bounding box center [1465, 293] width 23 height 23
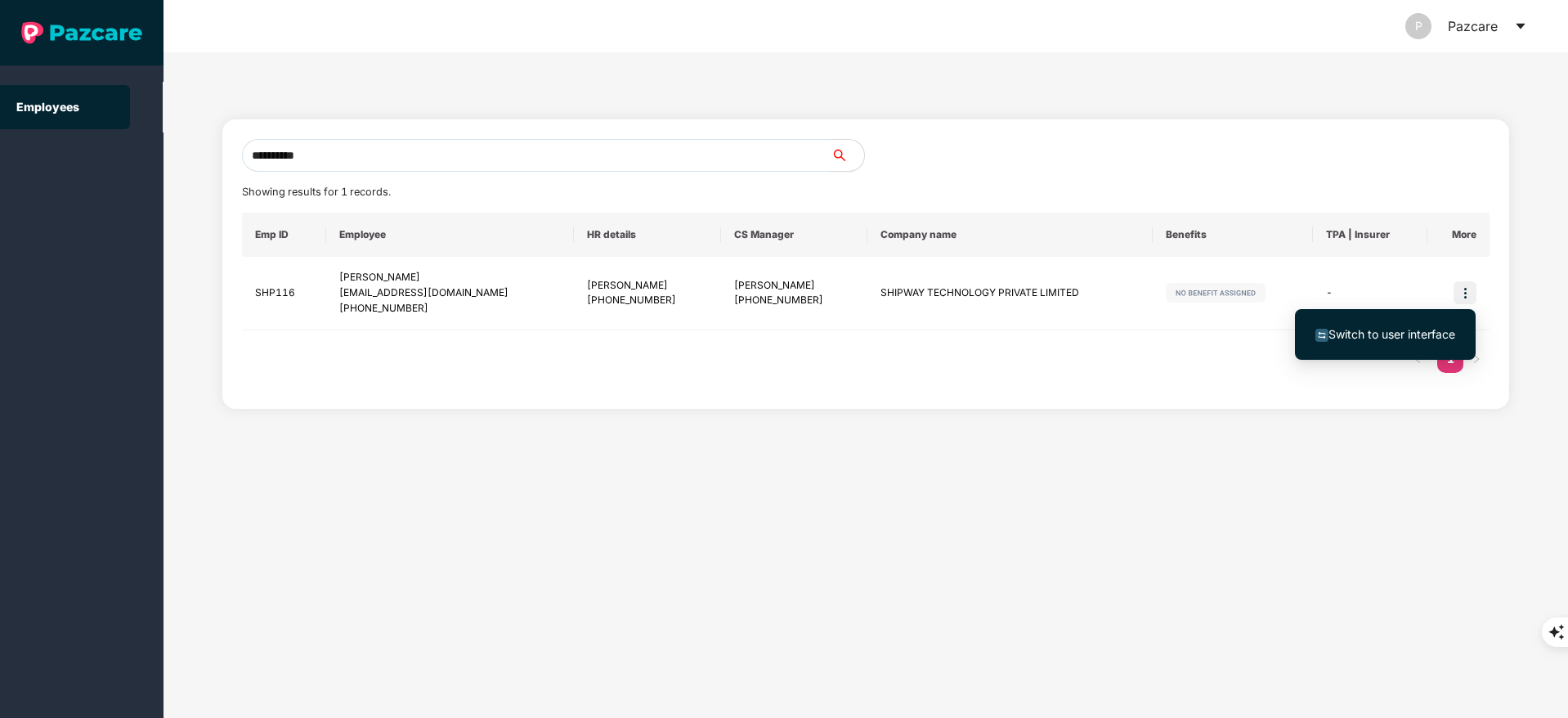
click at [1392, 337] on span "Switch to user interface" at bounding box center [1392, 334] width 127 height 14
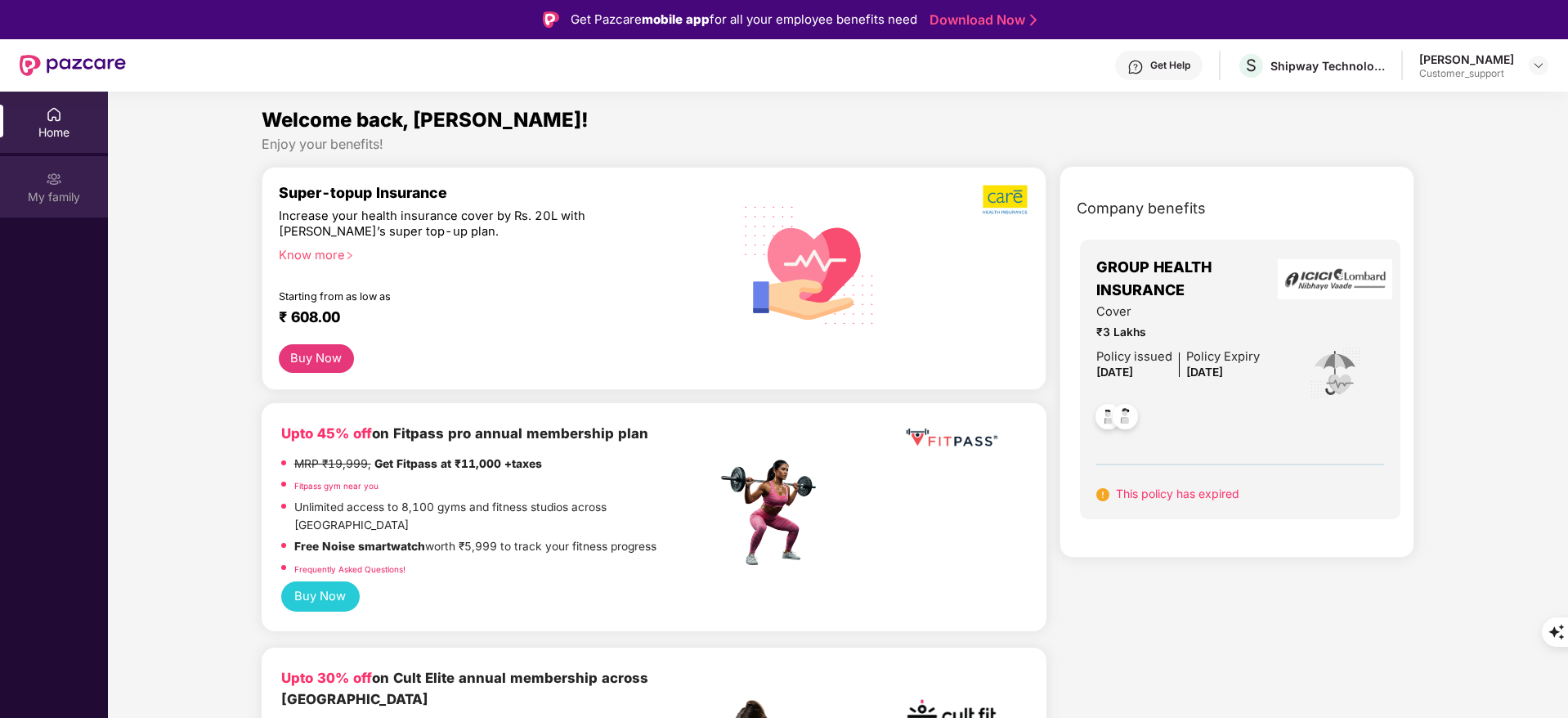
click at [60, 203] on div "My family" at bounding box center [53, 197] width 108 height 16
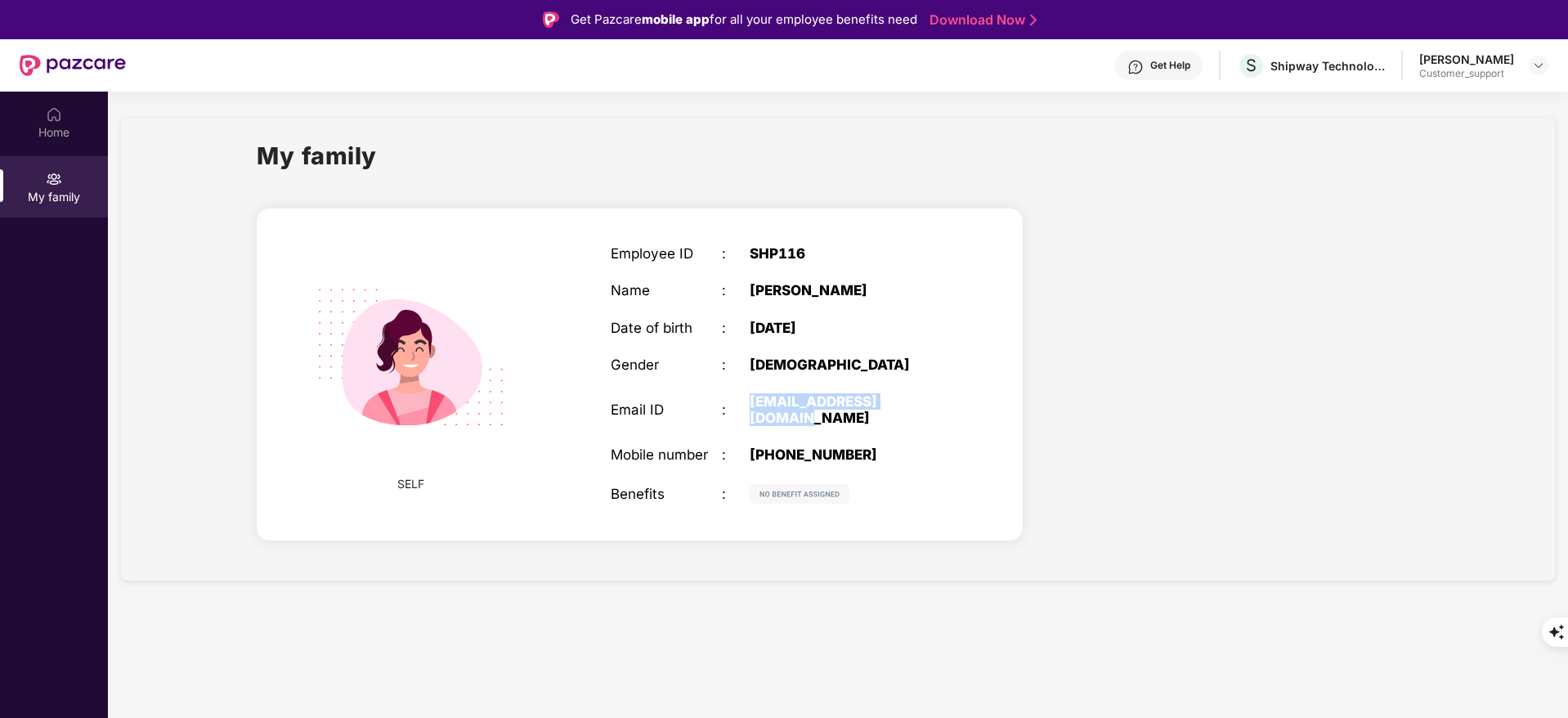
drag, startPoint x: 748, startPoint y: 396, endPoint x: 946, endPoint y: 399, distance: 198.0
click at [946, 399] on div "Employee ID : SHP116 Name : [PERSON_NAME] Date of birth : [DEMOGRAPHIC_DATA] Ge…" at bounding box center [778, 375] width 368 height 299
copy div "[EMAIL_ADDRESS][DOMAIN_NAME]"
click at [51, 108] on img at bounding box center [53, 114] width 16 height 16
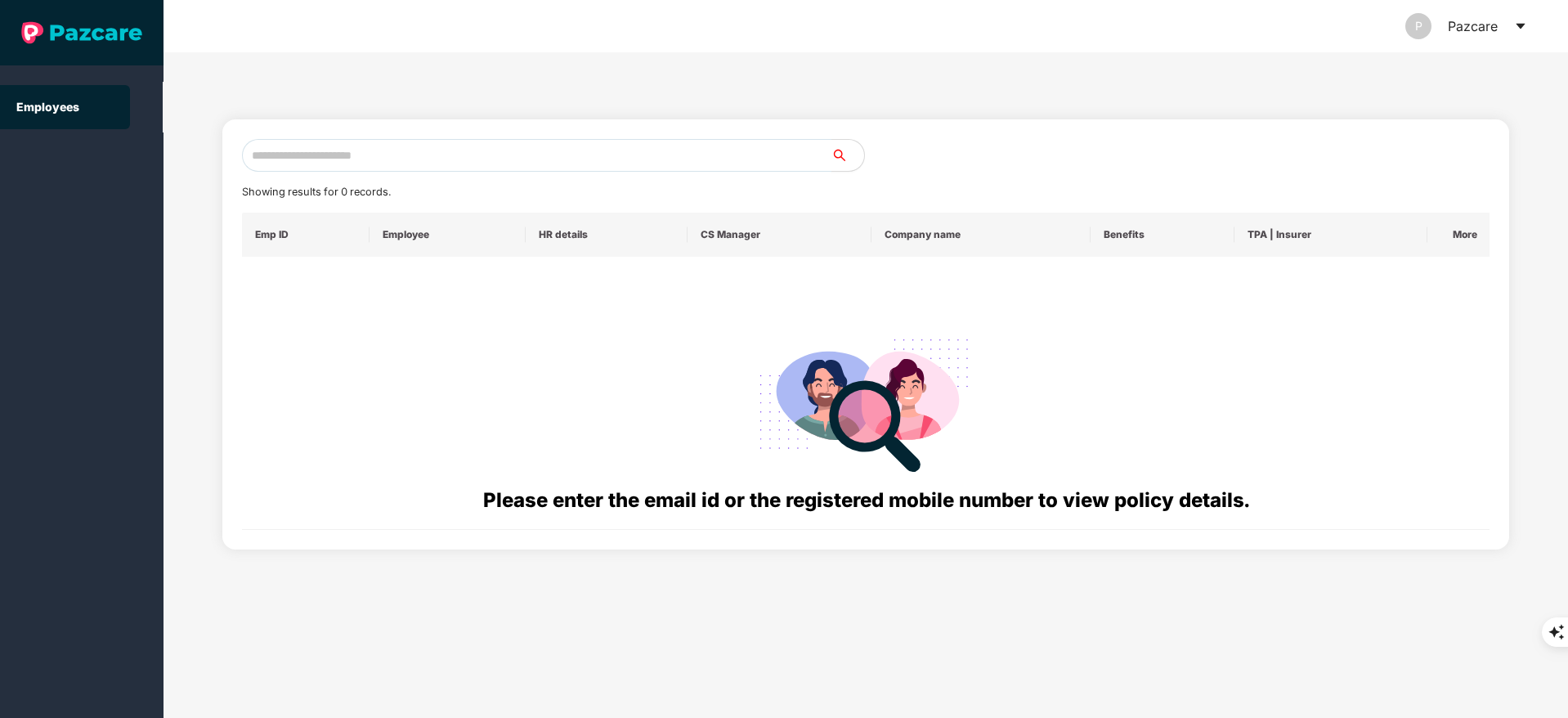
click at [356, 158] on input "text" at bounding box center [537, 155] width 590 height 33
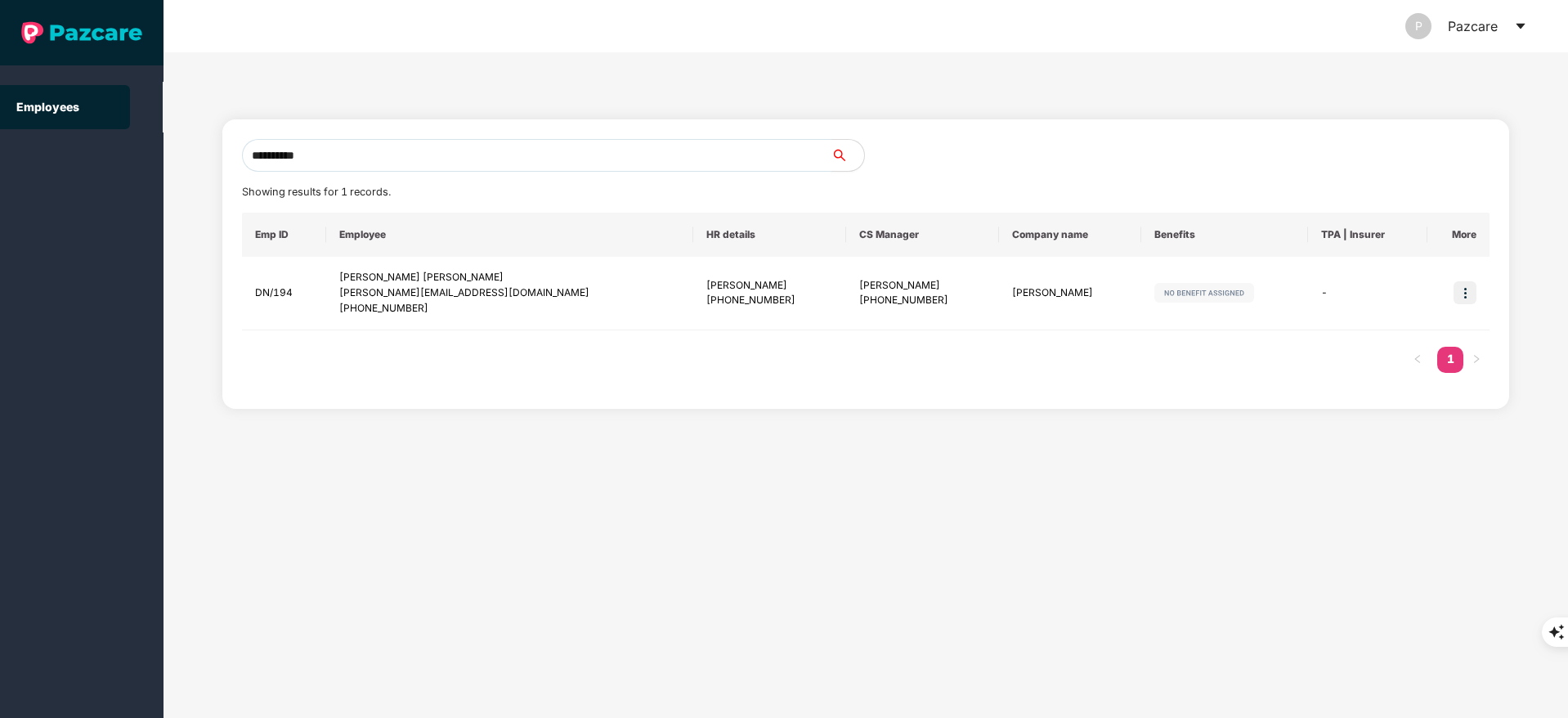
type input "**********"
